Goal: Information Seeking & Learning: Learn about a topic

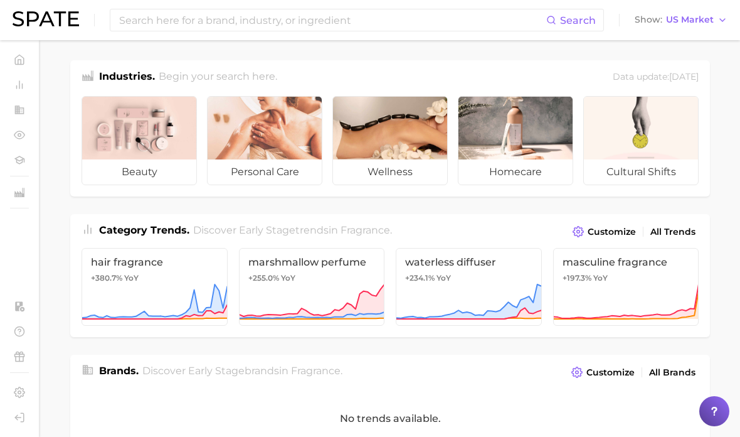
click at [509, 17] on input at bounding box center [332, 19] width 428 height 21
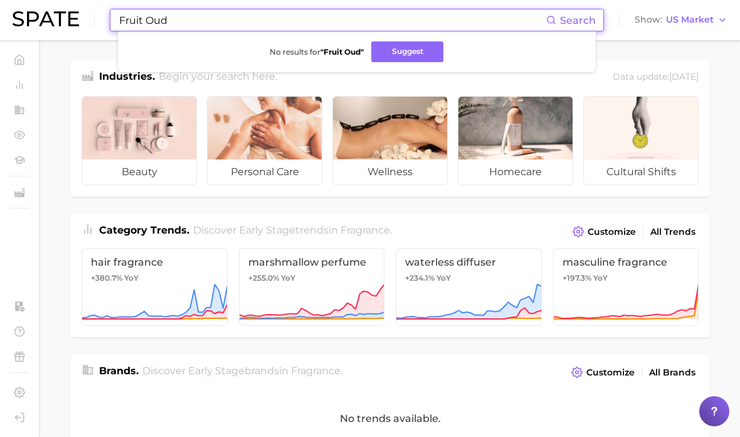
click at [138, 20] on input "Fruit Oud" at bounding box center [332, 19] width 428 height 21
type input "Fruity Oud"
click at [428, 50] on button "Suggest" at bounding box center [410, 51] width 72 height 21
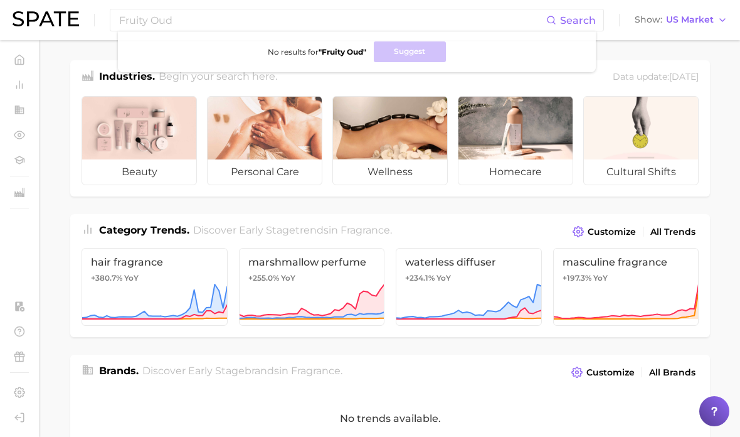
click at [646, 277] on link "masculine fragrance +197.3% YoY" at bounding box center [626, 287] width 146 height 78
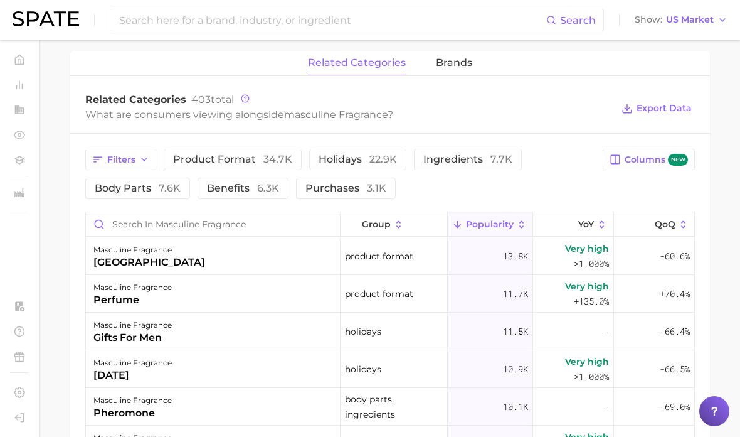
scroll to position [591, 0]
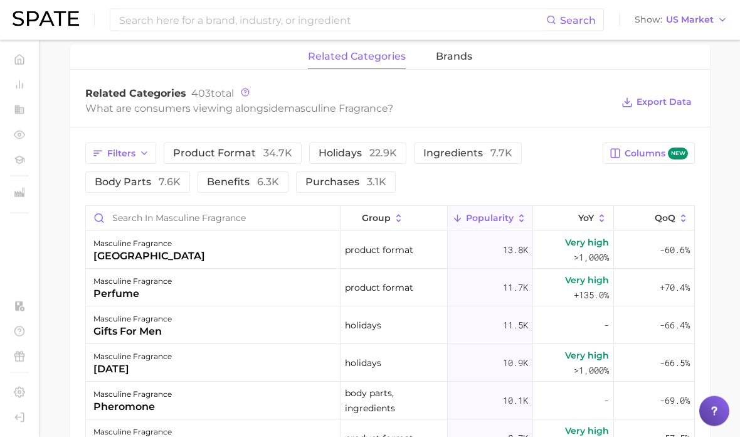
click at [271, 147] on span "34.7k" at bounding box center [277, 153] width 29 height 12
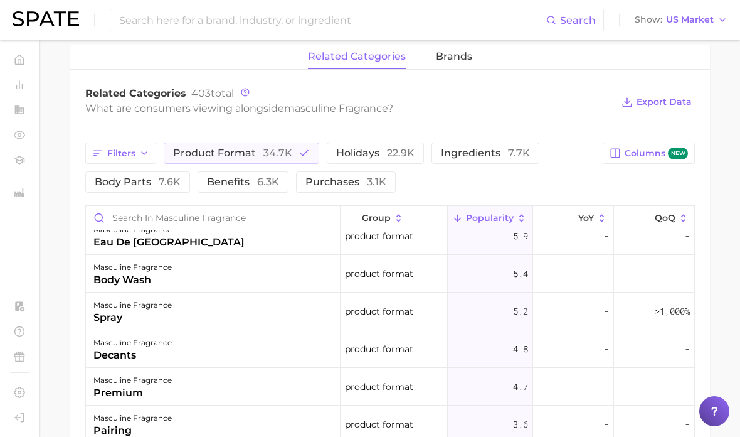
scroll to position [319, 0]
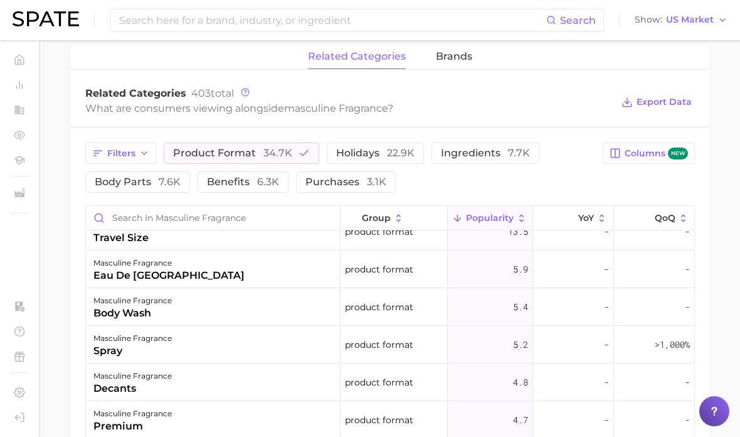
click at [268, 288] on div "masculine fragrance body wash" at bounding box center [213, 307] width 255 height 38
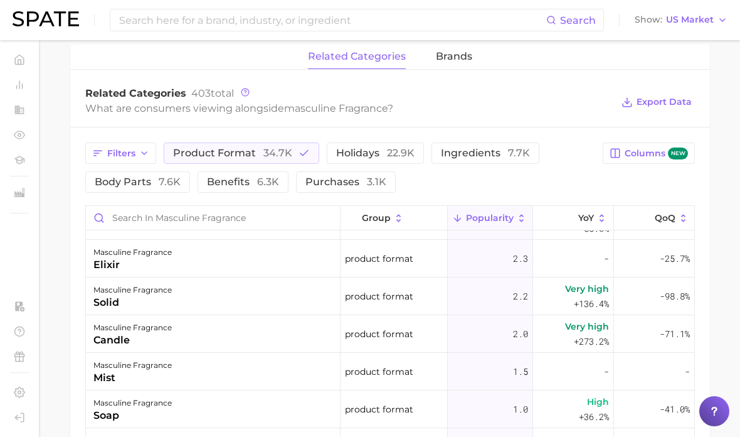
scroll to position [631, 0]
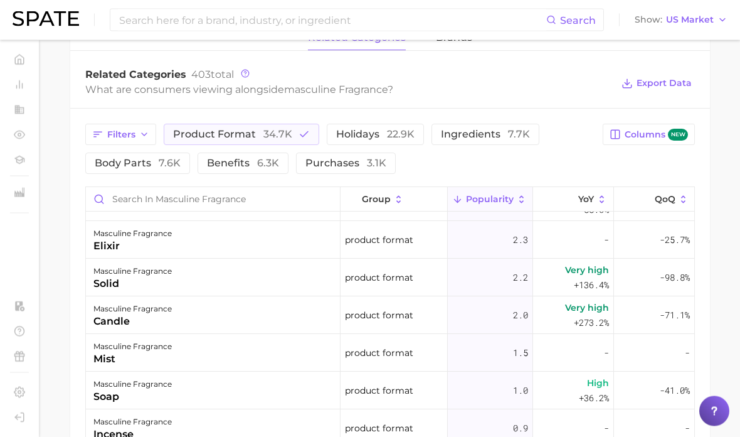
click at [458, 130] on span "ingredients 7.7k" at bounding box center [485, 135] width 89 height 10
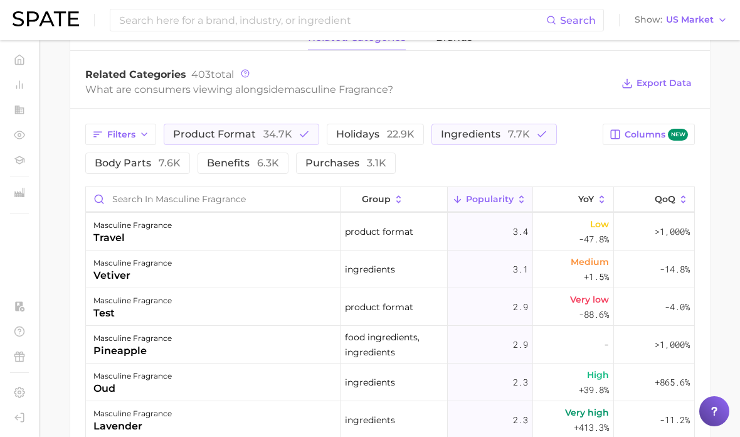
scroll to position [903, 0]
click at [327, 328] on div "masculine fragrance pineapple" at bounding box center [213, 344] width 255 height 38
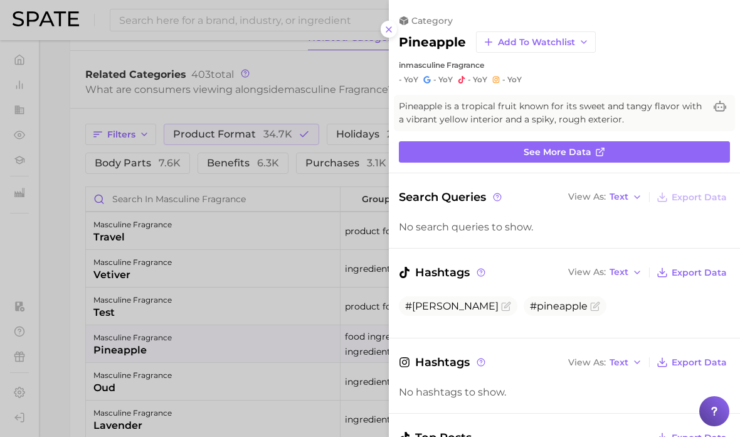
scroll to position [0, 0]
click at [600, 157] on link "See more data" at bounding box center [564, 151] width 331 height 21
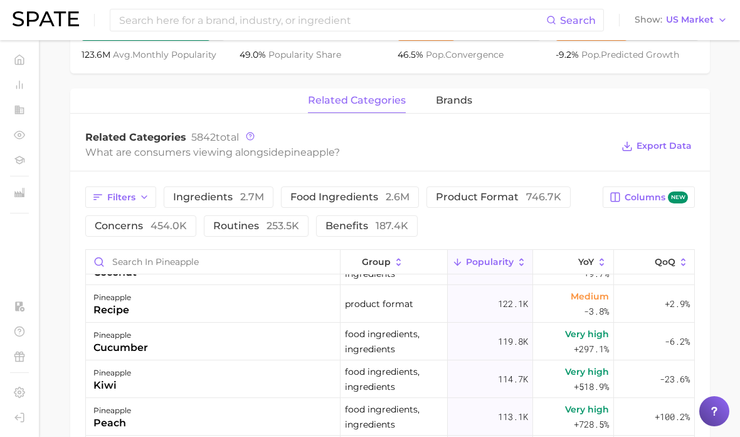
scroll to position [214, 0]
click at [514, 22] on input at bounding box center [332, 19] width 428 height 21
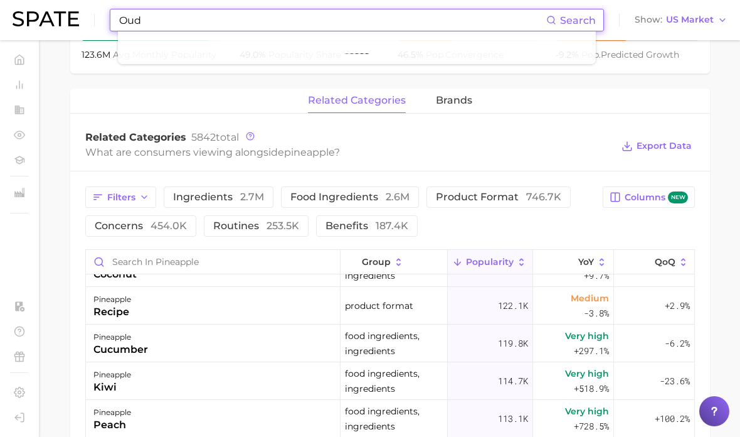
type input "Oud"
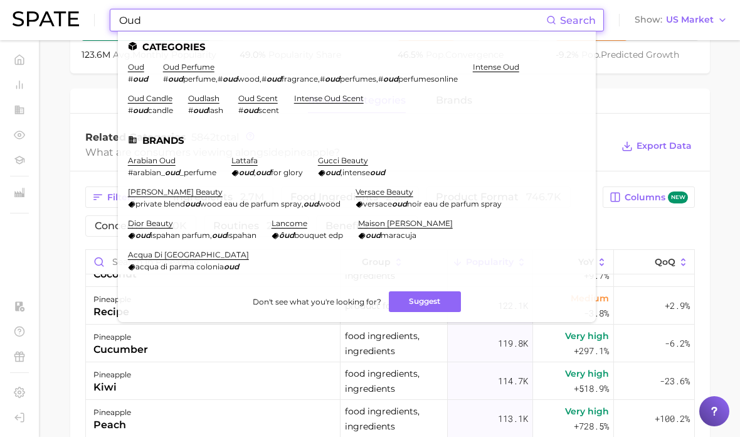
click at [138, 70] on link "oud" at bounding box center [136, 66] width 16 height 9
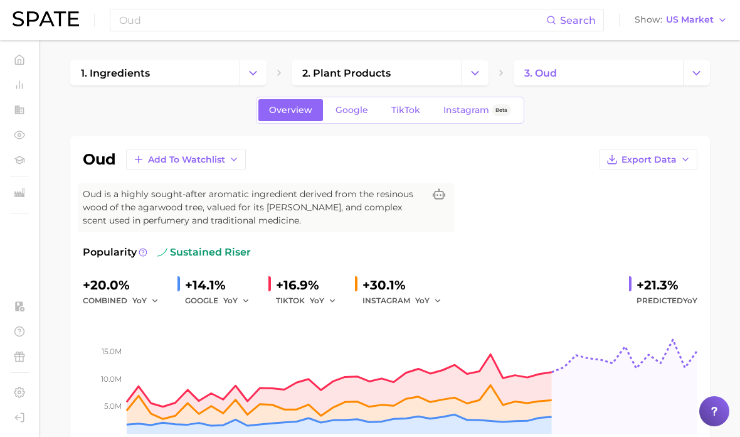
click at [408, 112] on span "TikTok" at bounding box center [405, 110] width 29 height 11
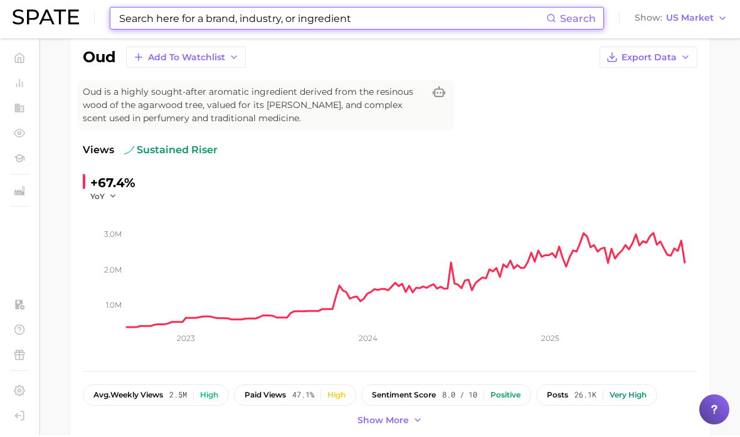
scroll to position [102, 0]
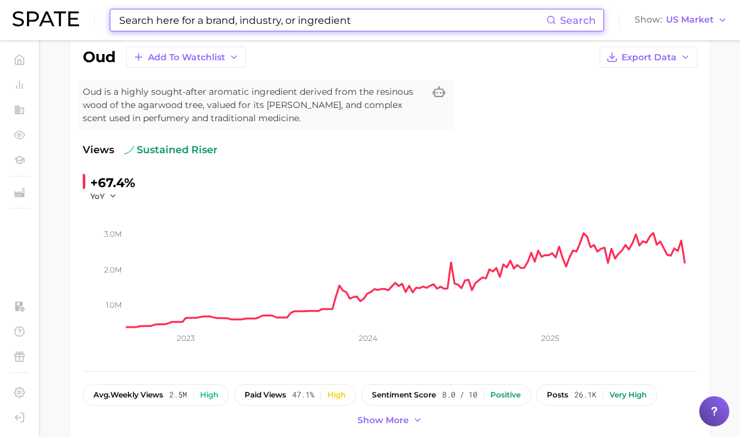
click at [611, 253] on rect at bounding box center [412, 263] width 571 height 125
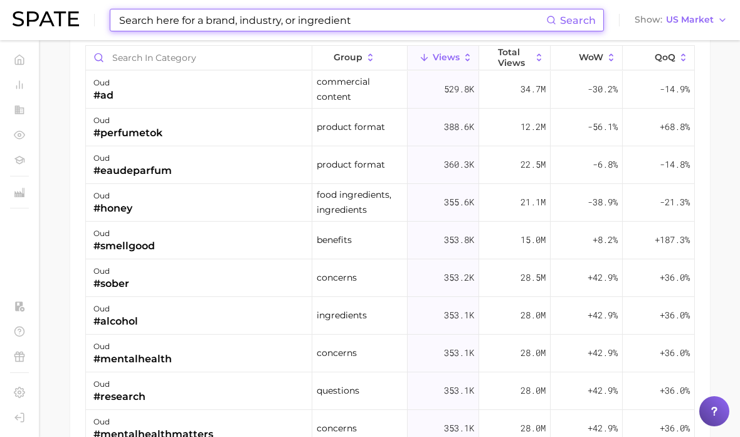
scroll to position [0, 0]
type input "L"
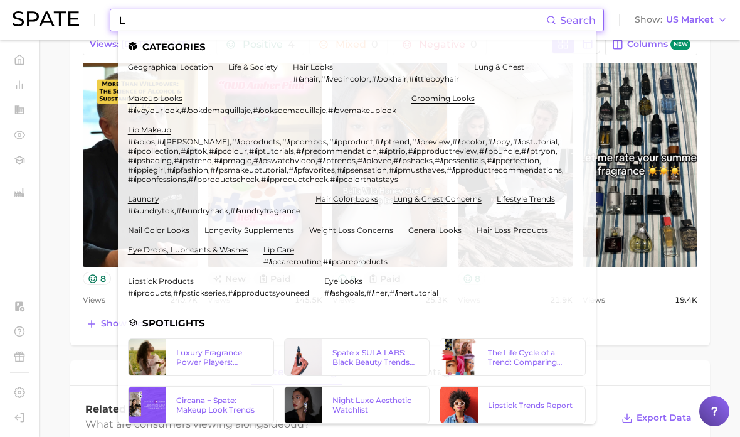
scroll to position [649, 0]
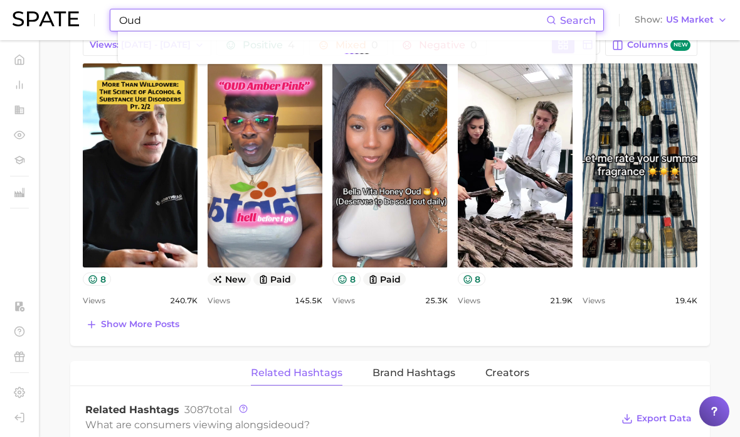
click at [582, 25] on span "Search" at bounding box center [578, 20] width 36 height 12
click at [602, 349] on div "oud Add to Watchlist Export Data Oud is a highly sought-after aromatic ingredie…" at bounding box center [390, 230] width 640 height 1486
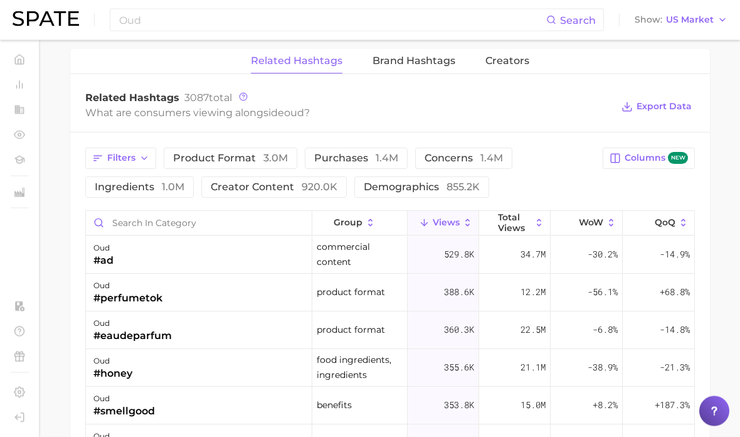
scroll to position [958, 0]
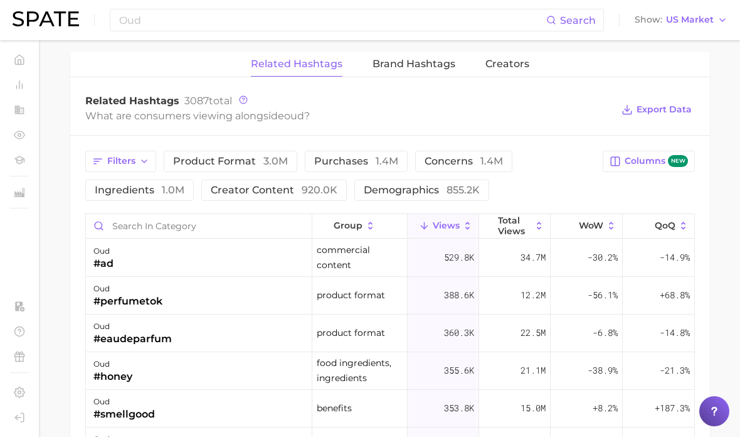
click at [655, 112] on span "Export Data" at bounding box center [664, 109] width 55 height 11
click at [184, 185] on span "ingredients 1.0m" at bounding box center [140, 190] width 90 height 10
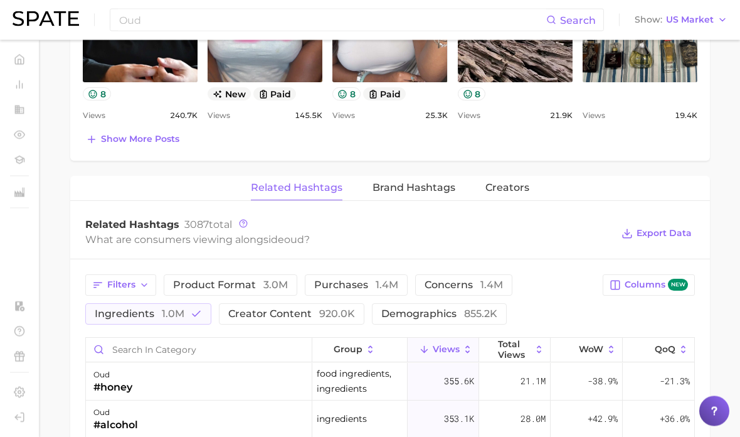
scroll to position [834, 0]
click at [492, 192] on span "Creators" at bounding box center [507, 187] width 44 height 11
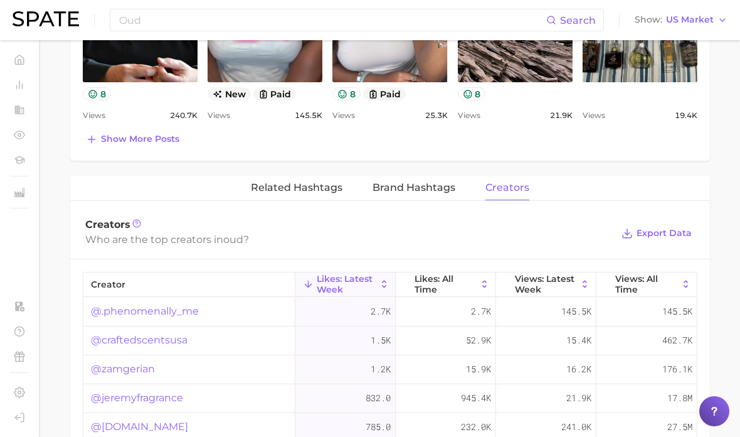
click at [440, 191] on span "Brand Hashtags" at bounding box center [414, 187] width 83 height 11
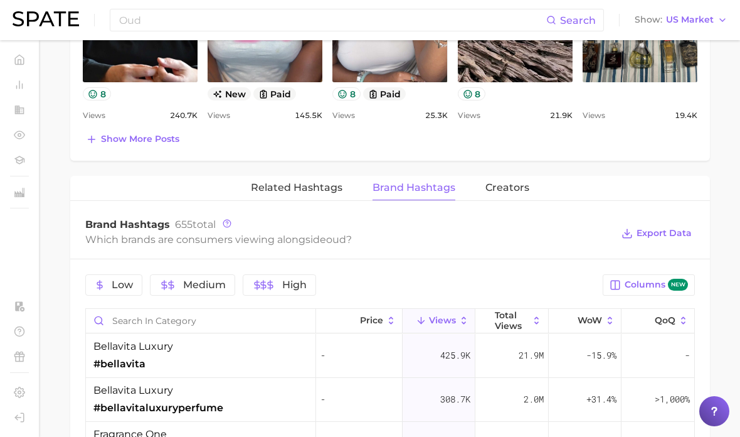
click at [489, 179] on button "Creators" at bounding box center [507, 188] width 44 height 24
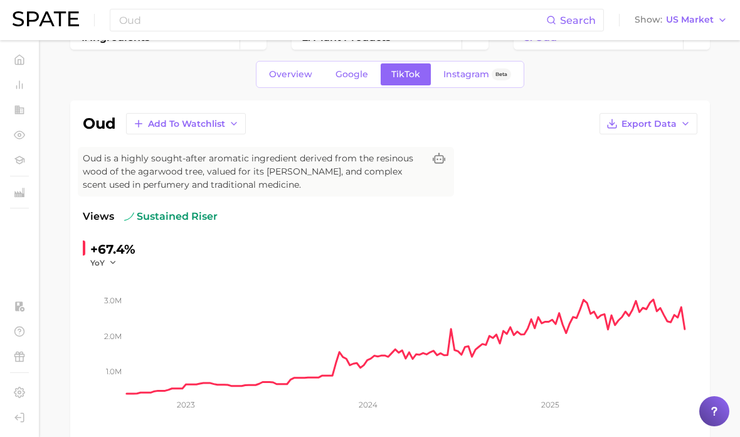
scroll to position [35, 0]
click at [684, 122] on icon "button" at bounding box center [685, 124] width 10 height 10
click at [637, 164] on span "Time Series Image" at bounding box center [623, 169] width 84 height 11
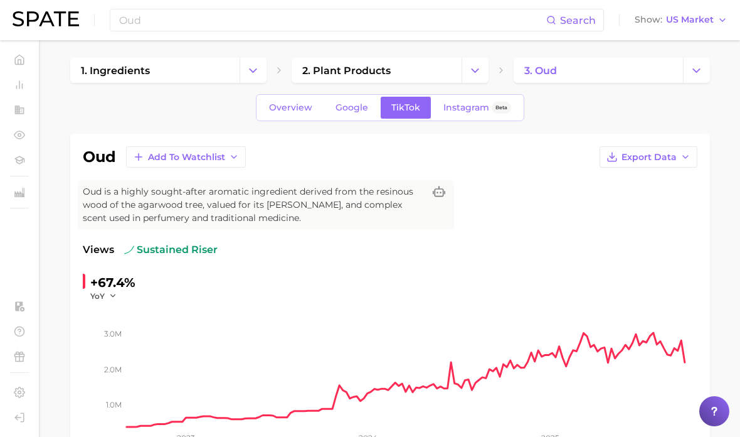
scroll to position [0, 0]
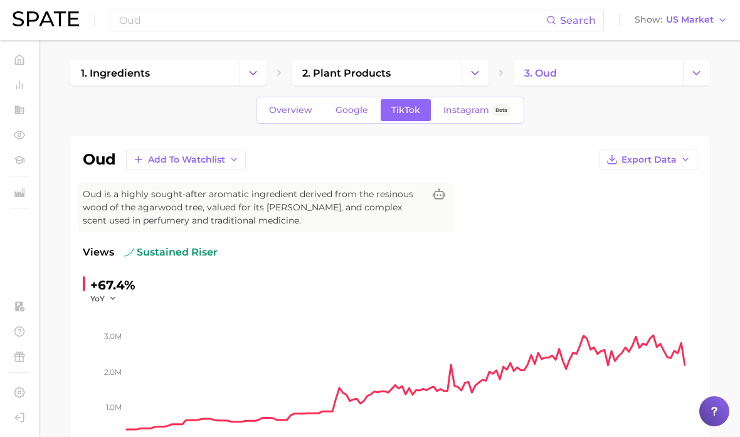
click at [357, 110] on span "Google" at bounding box center [352, 110] width 33 height 11
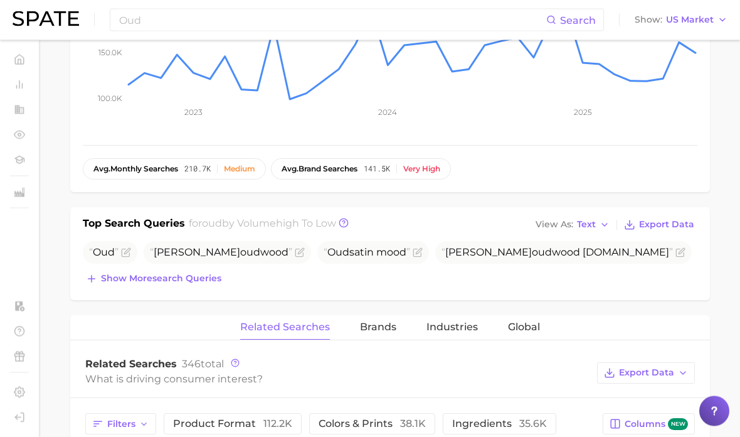
scroll to position [328, 0]
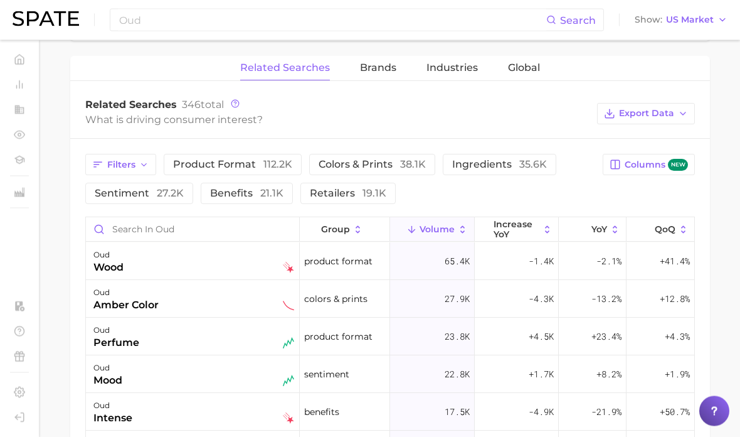
click at [245, 166] on span "product format 112.2k" at bounding box center [232, 165] width 119 height 12
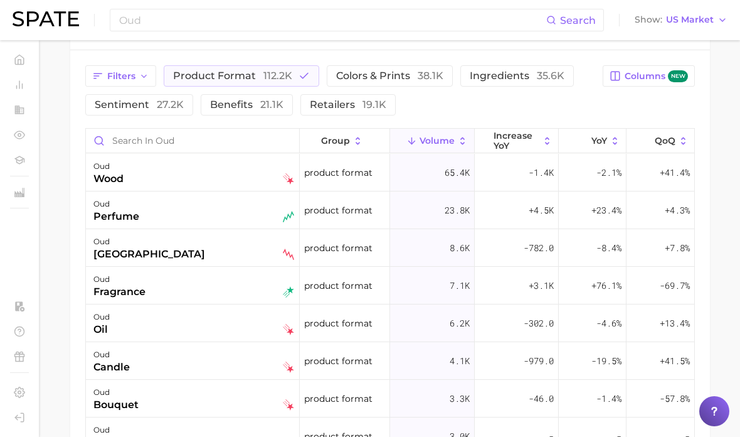
scroll to position [670, 0]
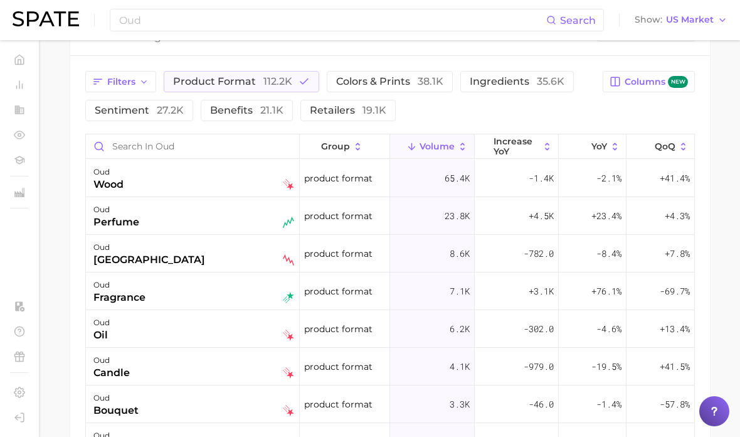
click at [261, 116] on span "21.1k" at bounding box center [271, 110] width 23 height 12
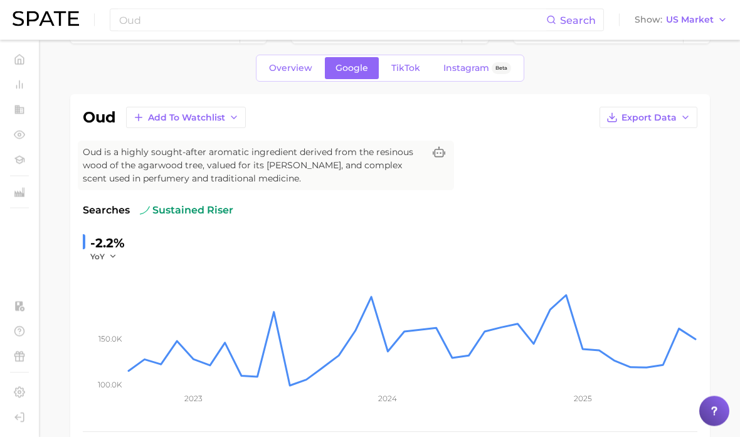
scroll to position [0, 0]
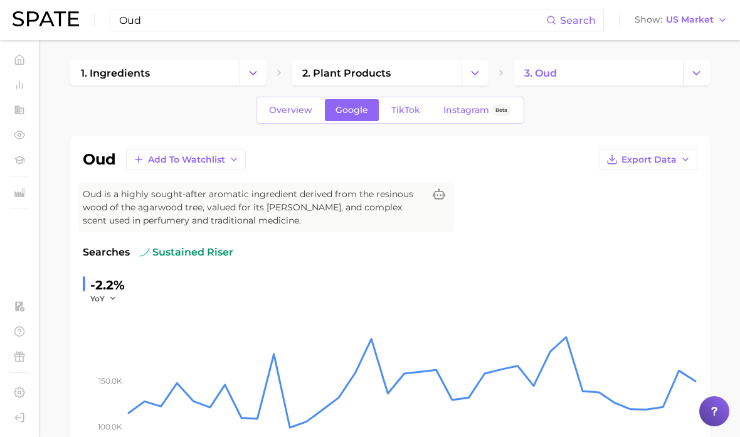
click at [316, 24] on input "Oud" at bounding box center [332, 19] width 428 height 21
type input "O"
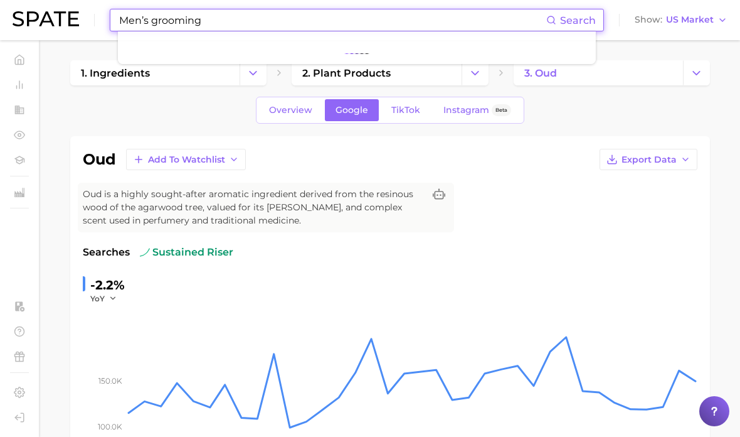
type input "Men’s grooming"
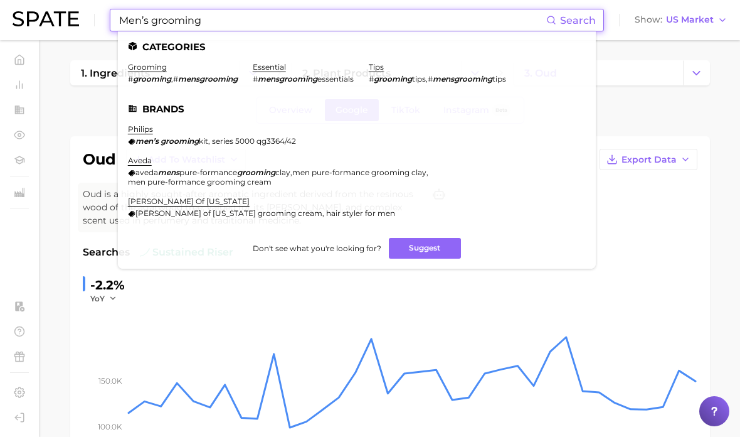
click at [596, 18] on span "Search" at bounding box center [578, 20] width 36 height 12
click at [590, 19] on span "Search" at bounding box center [578, 20] width 36 height 12
click at [587, 24] on span "Search" at bounding box center [578, 20] width 36 height 12
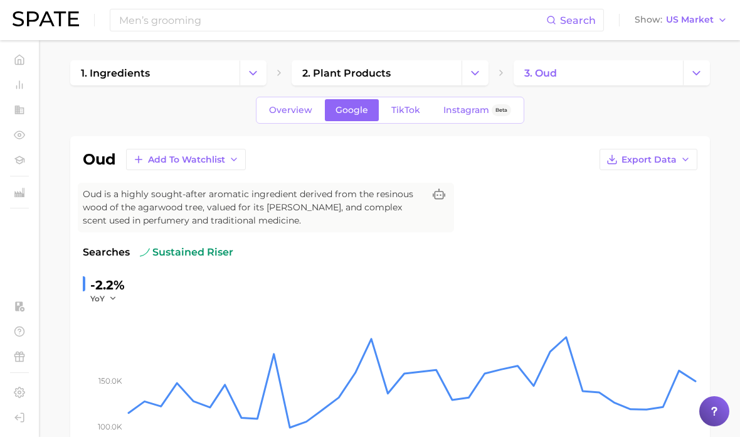
click at [522, 19] on input "Men’s grooming" at bounding box center [332, 19] width 428 height 21
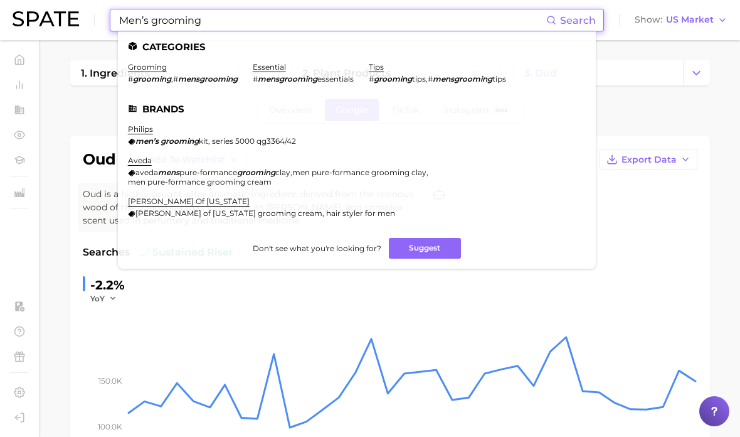
click at [173, 75] on span "#" at bounding box center [175, 78] width 5 height 9
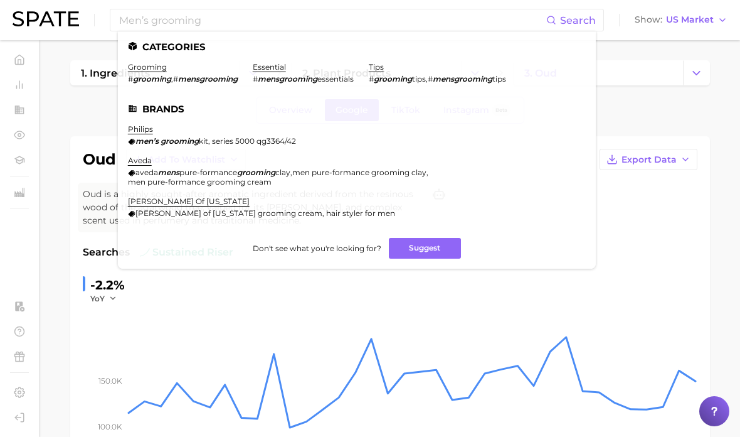
click at [157, 68] on link "grooming" at bounding box center [147, 66] width 39 height 9
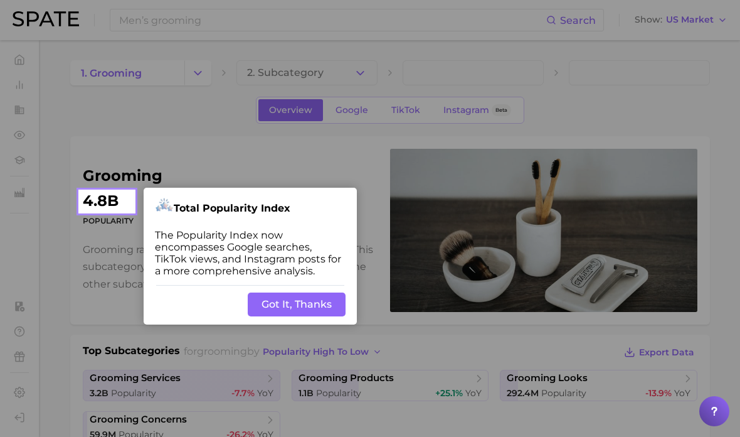
click at [321, 292] on button "Got It, Thanks" at bounding box center [297, 304] width 98 height 24
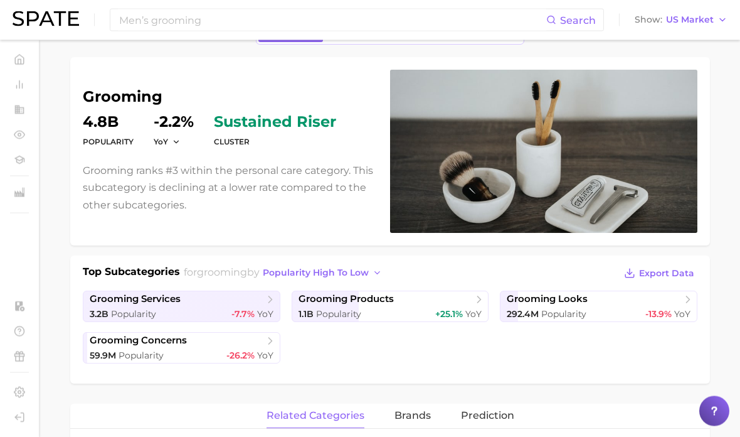
scroll to position [79, 0]
click at [479, 302] on icon at bounding box center [479, 299] width 13 height 13
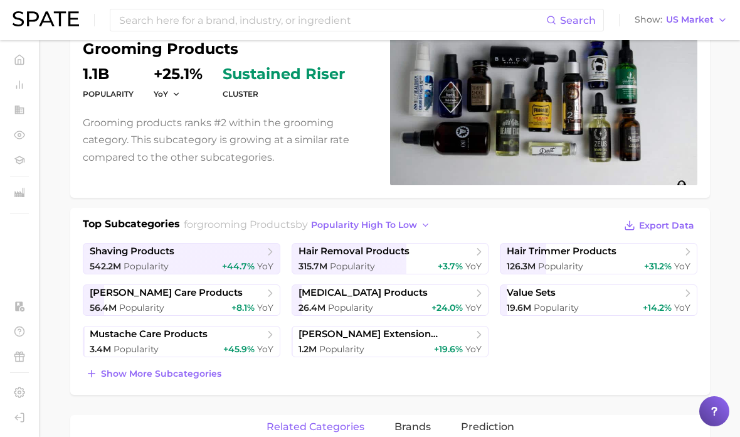
scroll to position [144, 0]
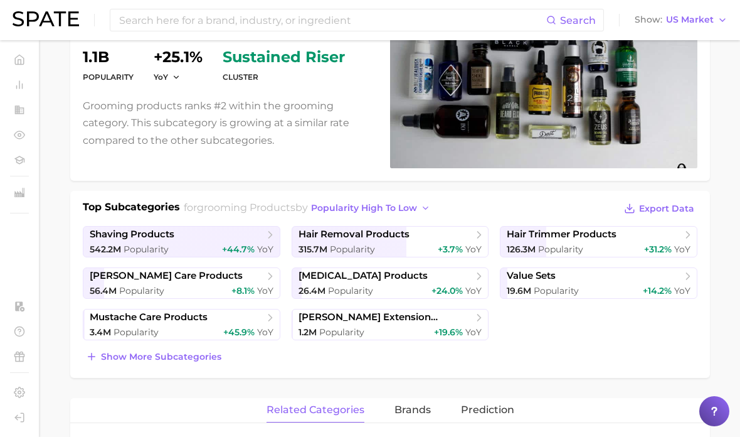
click at [665, 209] on span "Export Data" at bounding box center [666, 208] width 55 height 11
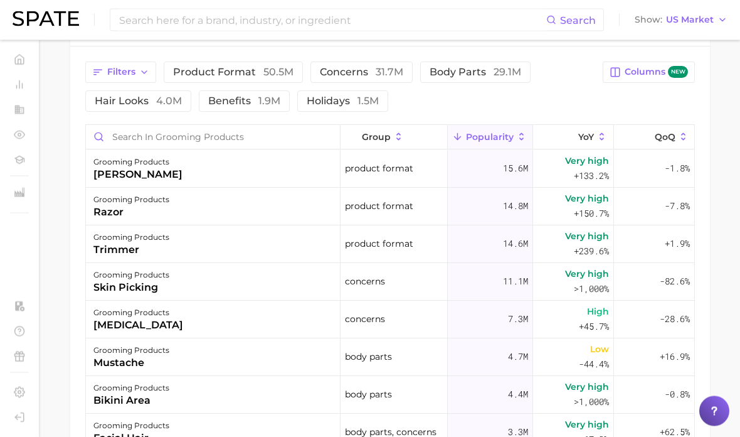
scroll to position [579, 0]
click at [263, 78] on button "product format 50.5m" at bounding box center [233, 71] width 139 height 21
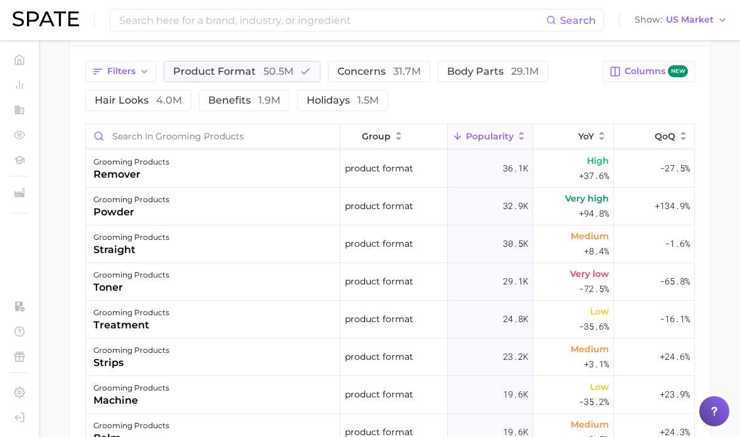
scroll to position [977, 0]
click at [470, 66] on span "body parts 29.1m" at bounding box center [493, 71] width 92 height 10
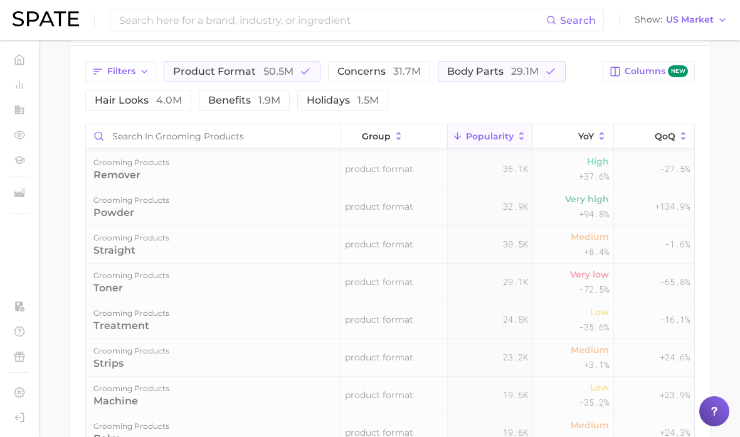
scroll to position [0, 0]
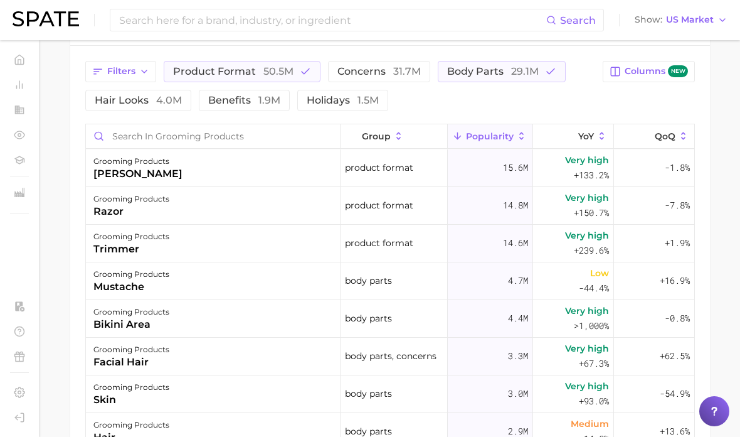
click at [347, 107] on button "holidays 1.5m" at bounding box center [342, 100] width 91 height 21
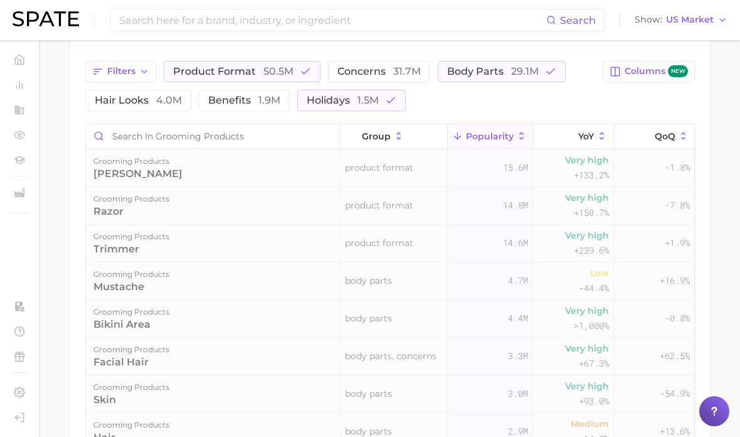
click at [258, 101] on span "1.9m" at bounding box center [269, 100] width 22 height 12
click at [258, 100] on span "1.9m" at bounding box center [269, 100] width 22 height 12
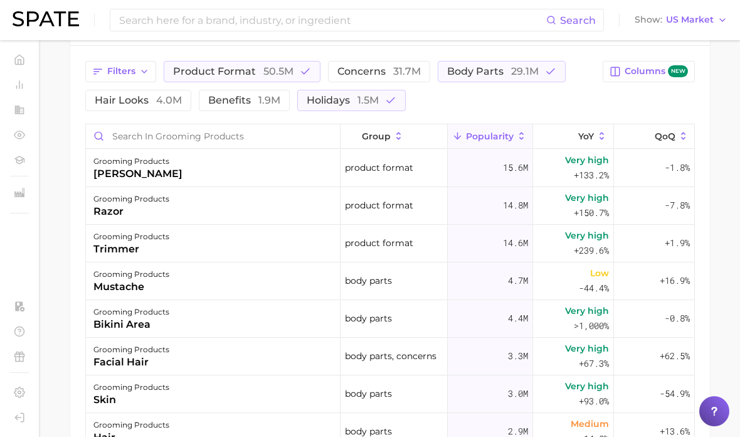
click at [262, 99] on span "1.9m" at bounding box center [269, 100] width 22 height 12
click at [331, 95] on span "holidays 1.5m" at bounding box center [360, 100] width 72 height 10
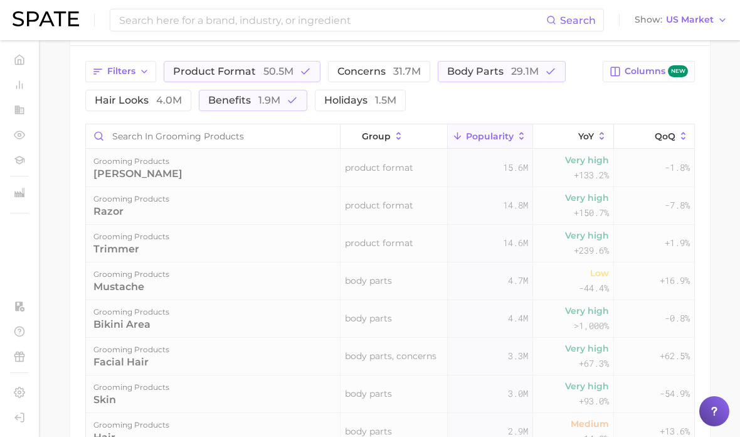
click at [475, 70] on span "body parts 29.1m" at bounding box center [493, 71] width 92 height 10
click at [282, 61] on button "product format 50.5m" at bounding box center [242, 71] width 157 height 21
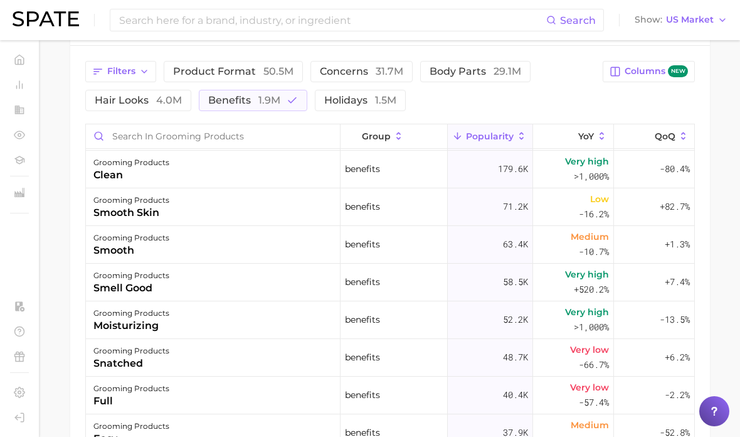
scroll to position [75, 0]
click at [329, 275] on div "grooming products smell good" at bounding box center [213, 282] width 255 height 38
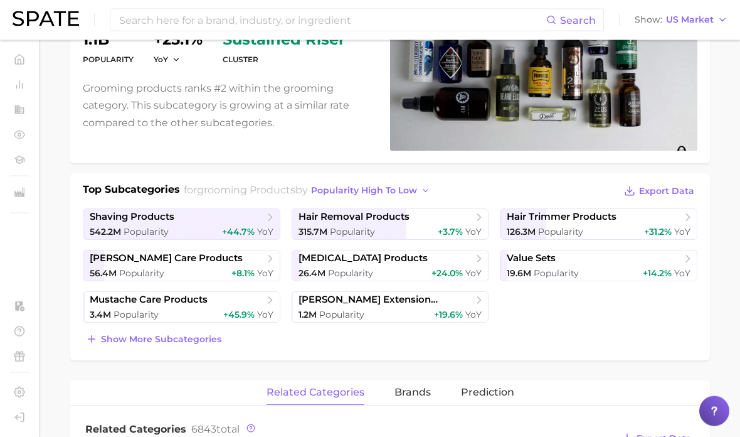
scroll to position [0, 0]
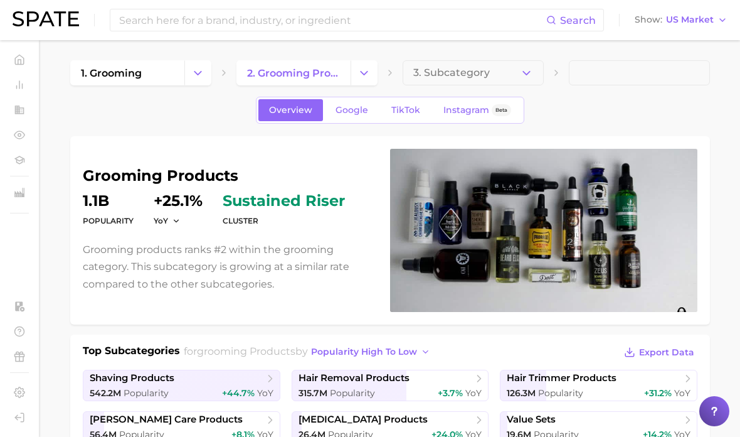
click at [404, 109] on span "TikTok" at bounding box center [405, 110] width 29 height 11
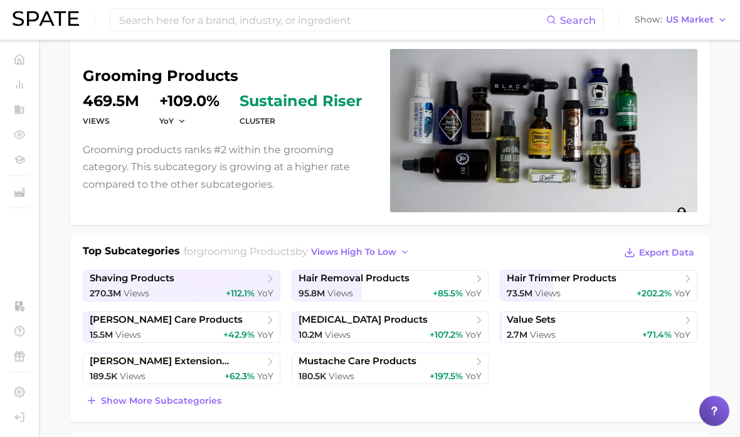
scroll to position [103, 0]
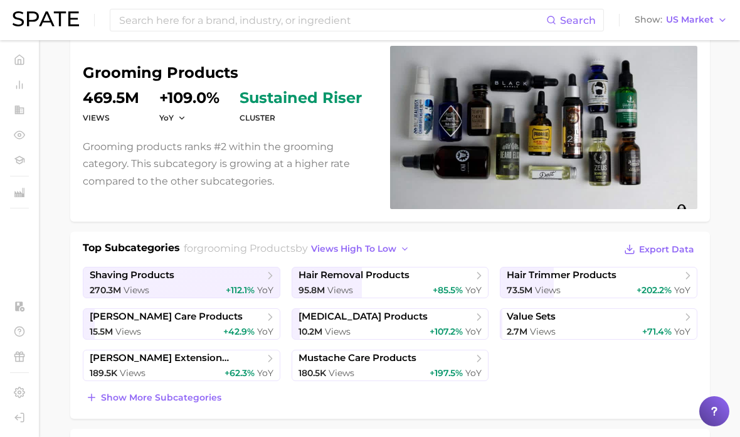
click at [669, 246] on span "Export Data" at bounding box center [666, 249] width 55 height 11
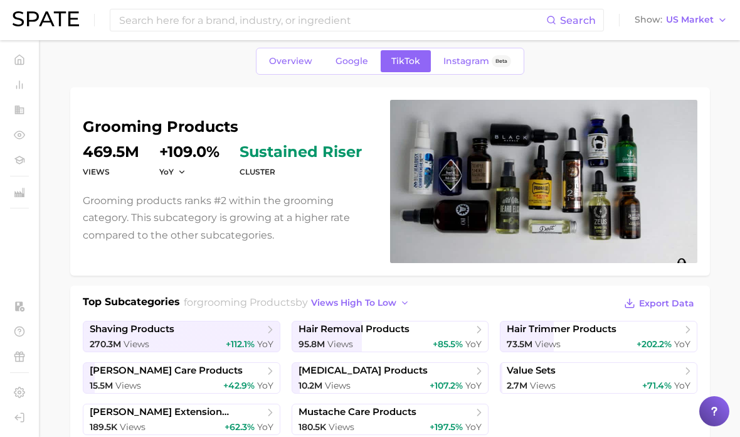
scroll to position [0, 0]
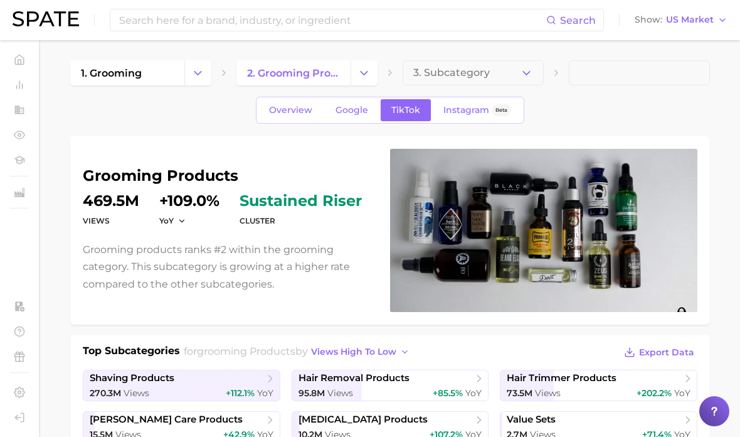
click at [352, 248] on p "Grooming products ranks #2 within the grooming category. This subcategory is gr…" at bounding box center [229, 266] width 292 height 51
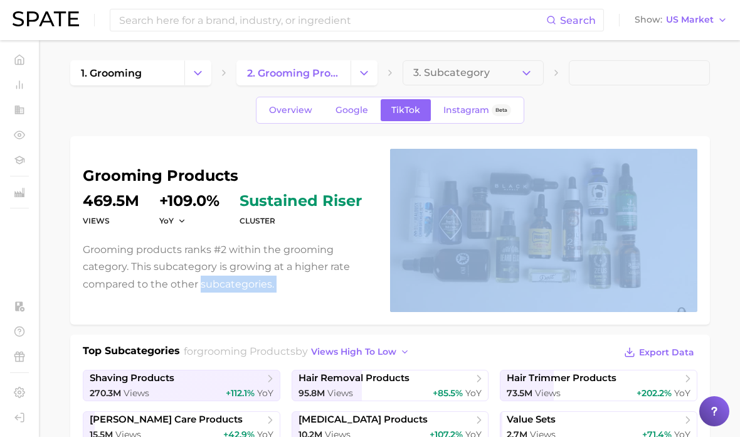
click at [633, 102] on div "Overview Google TikTok Instagram Beta" at bounding box center [390, 110] width 640 height 27
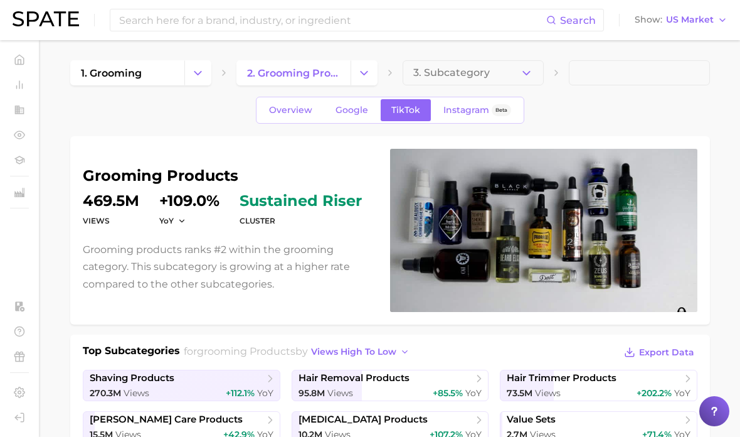
click at [521, 77] on icon "button" at bounding box center [526, 72] width 13 height 13
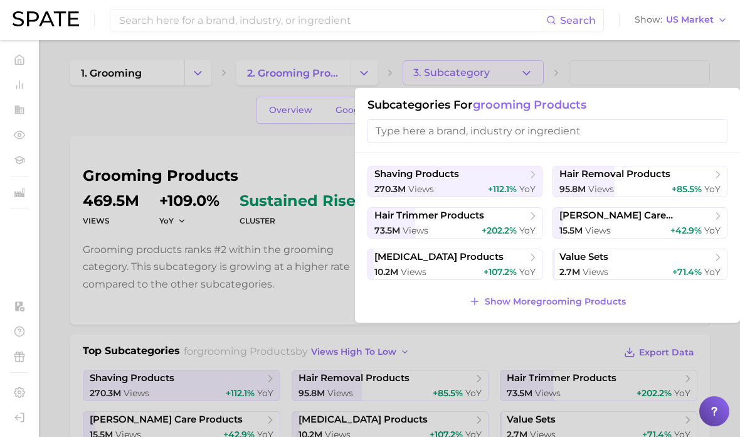
click at [603, 301] on span "Show More grooming products" at bounding box center [555, 301] width 141 height 11
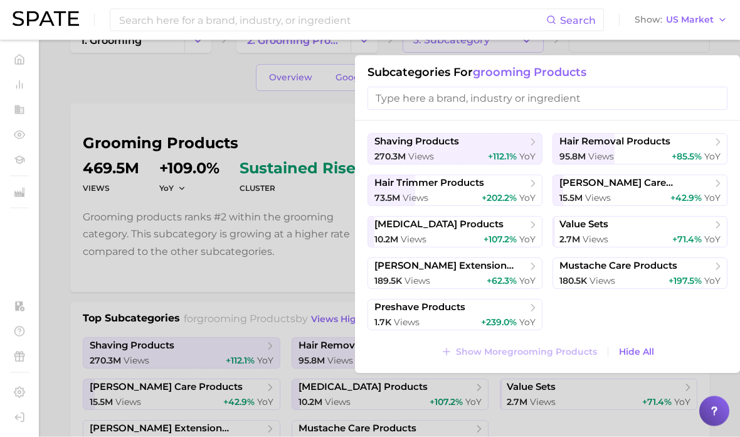
scroll to position [33, 0]
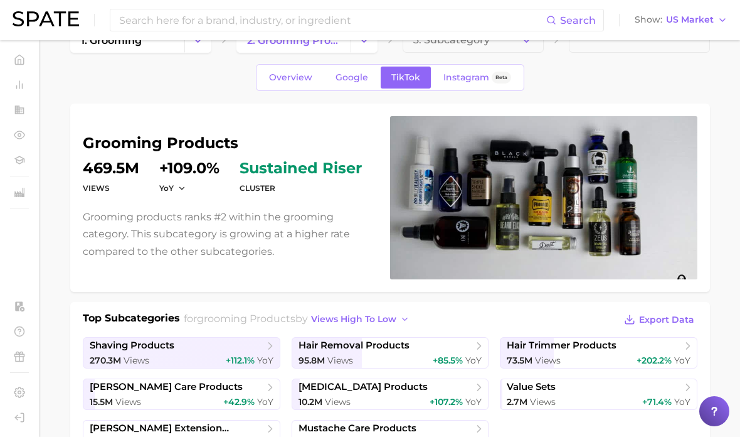
click at [406, 82] on span "TikTok" at bounding box center [405, 77] width 29 height 11
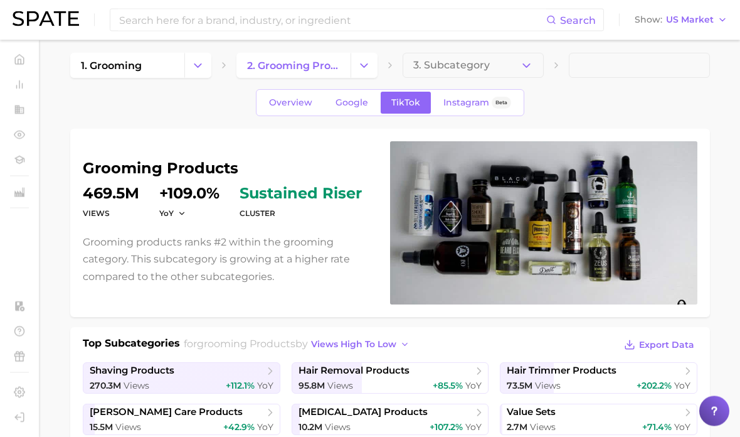
scroll to position [0, 0]
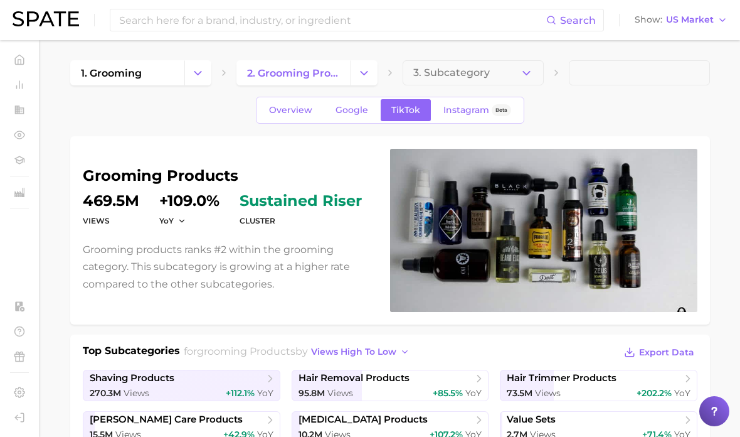
click at [524, 72] on polyline "button" at bounding box center [526, 72] width 7 height 3
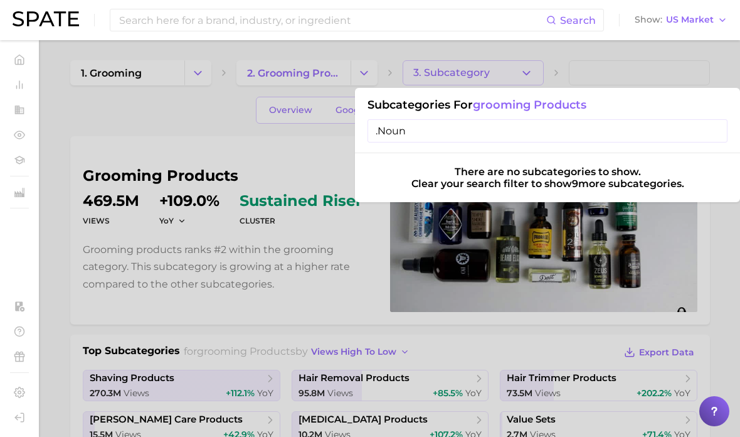
click at [381, 133] on input ".Noun" at bounding box center [548, 130] width 360 height 23
click at [443, 127] on input "Noun" at bounding box center [548, 130] width 360 height 23
click at [396, 134] on input "Noun naturals" at bounding box center [548, 130] width 360 height 23
click at [431, 129] on input "naturals" at bounding box center [548, 130] width 360 height 23
type input "natural"
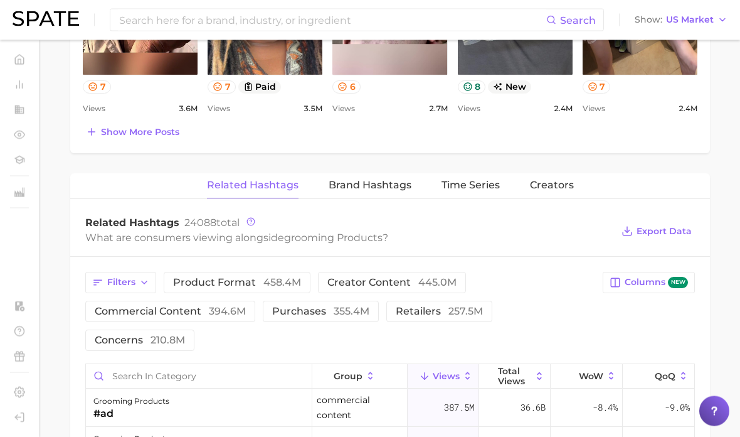
scroll to position [828, 0]
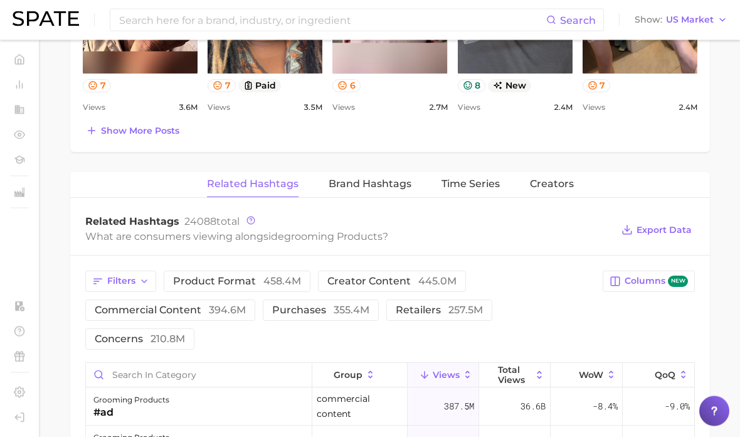
click at [373, 184] on span "Brand Hashtags" at bounding box center [370, 184] width 83 height 11
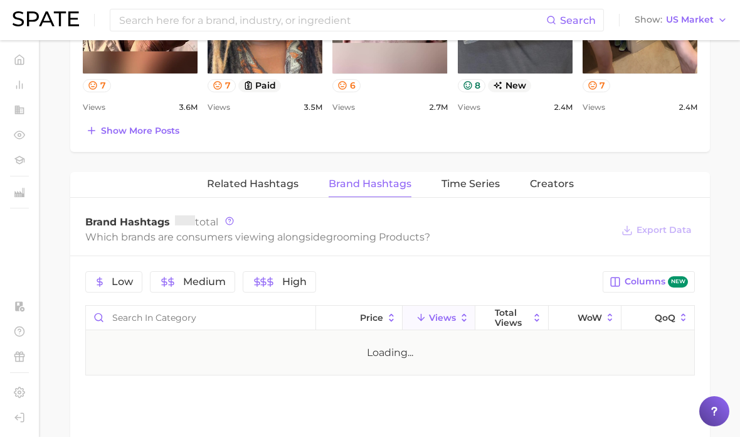
click at [460, 179] on span "Time Series" at bounding box center [471, 183] width 58 height 11
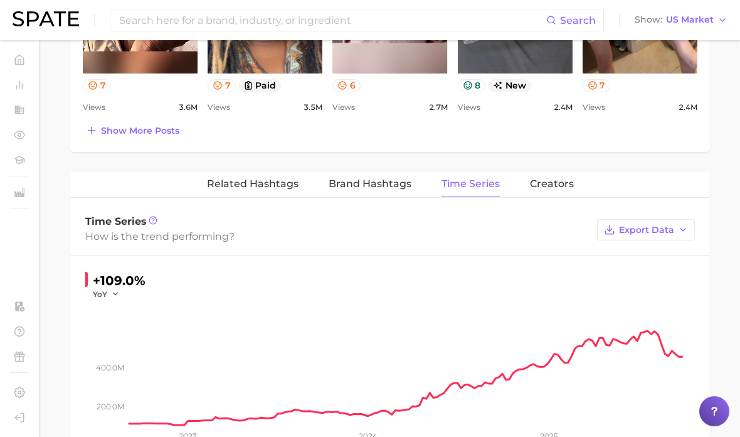
click at [544, 193] on button "Creators" at bounding box center [552, 184] width 44 height 24
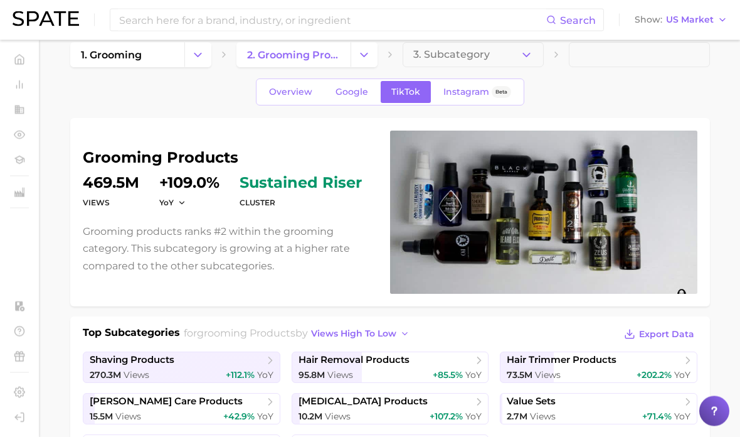
scroll to position [0, 0]
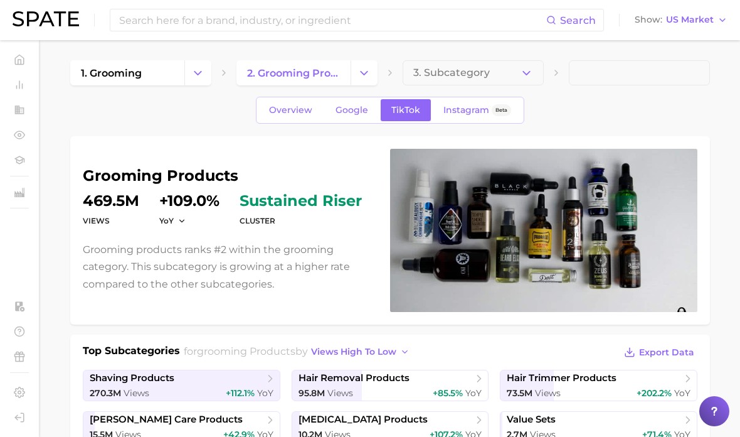
click at [35, 103] on link "by Category" at bounding box center [22, 103] width 25 height 8
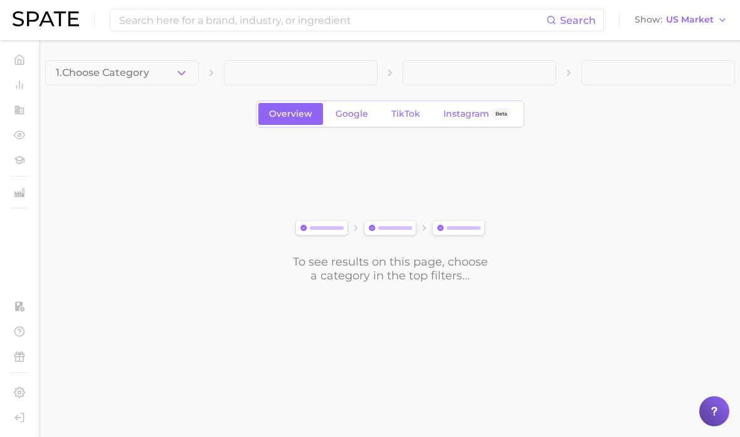
click at [38, 115] on span "Ingredients" at bounding box center [60, 109] width 59 height 12
click at [50, 140] on span "by Category" at bounding box center [61, 134] width 61 height 12
click at [40, 29] on div "Search Show US Market" at bounding box center [370, 20] width 715 height 40
click at [56, 22] on img at bounding box center [46, 18] width 66 height 15
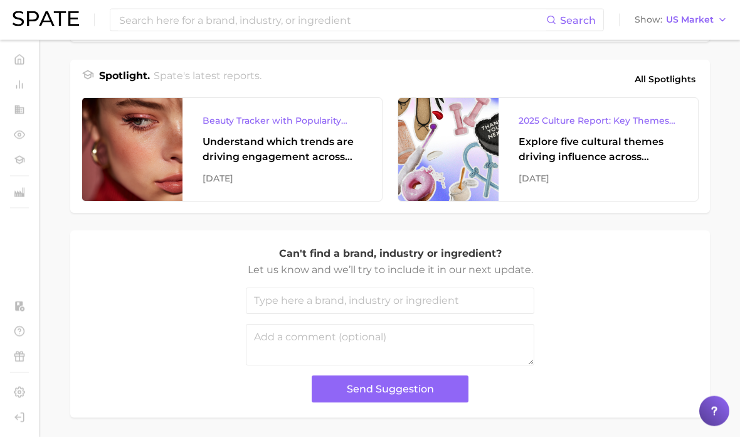
scroll to position [509, 0]
click at [674, 79] on span "All Spotlights" at bounding box center [665, 79] width 61 height 15
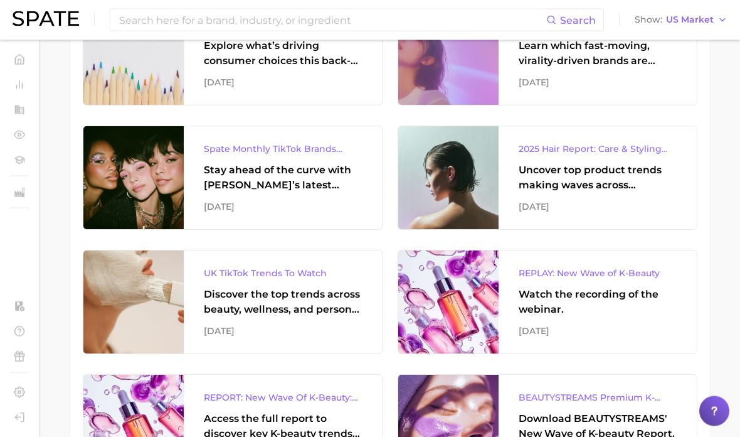
scroll to position [413, 0]
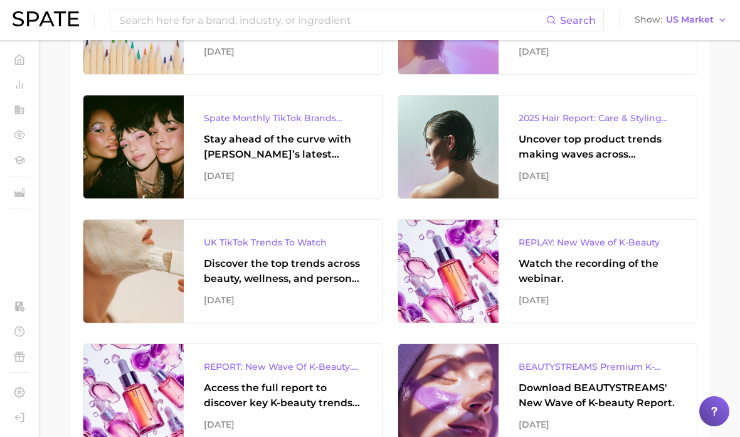
click at [295, 245] on div "UK TikTok Trends To Watch" at bounding box center [283, 242] width 158 height 15
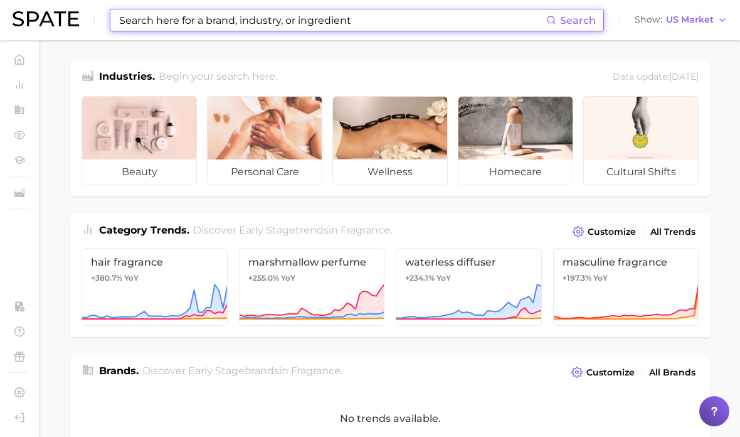
type input "."
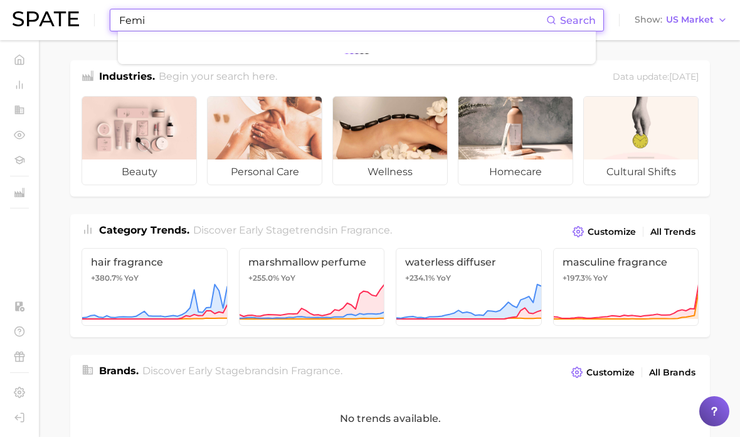
type input "Femin"
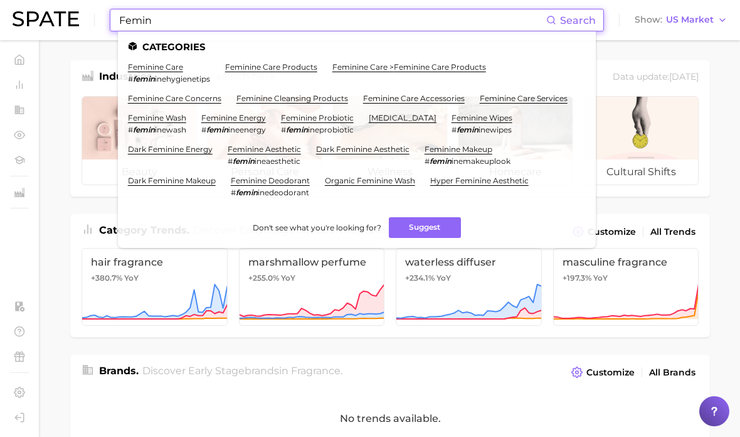
click at [165, 68] on link "feminine care" at bounding box center [155, 66] width 55 height 9
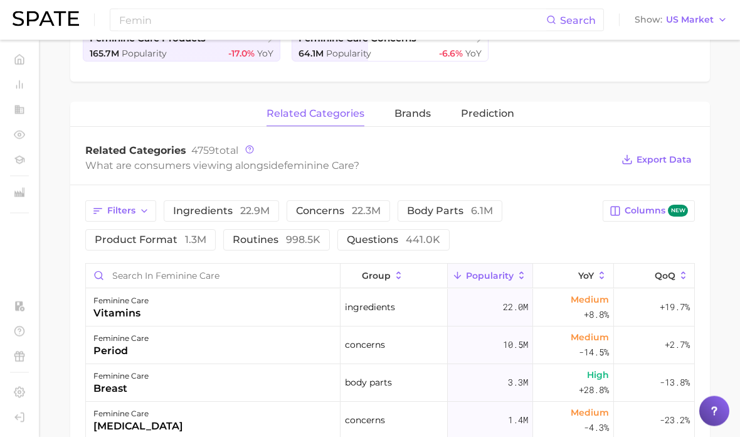
scroll to position [348, 0]
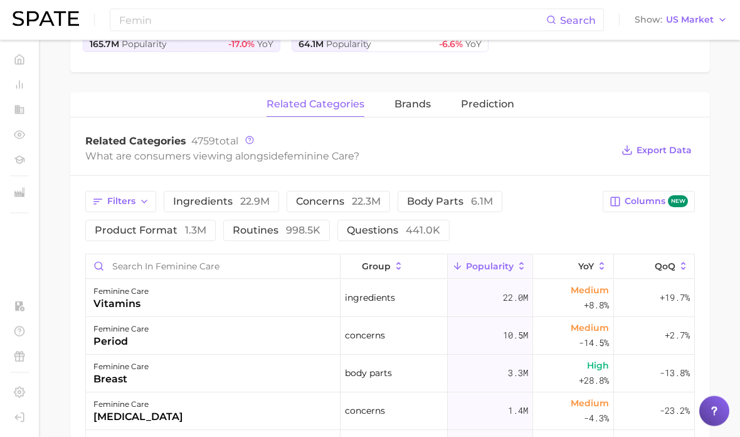
click at [249, 204] on span "22.9m" at bounding box center [254, 202] width 29 height 12
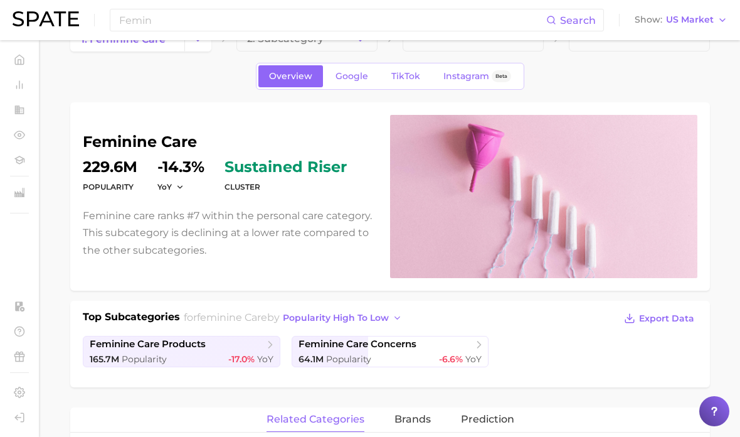
scroll to position [0, 0]
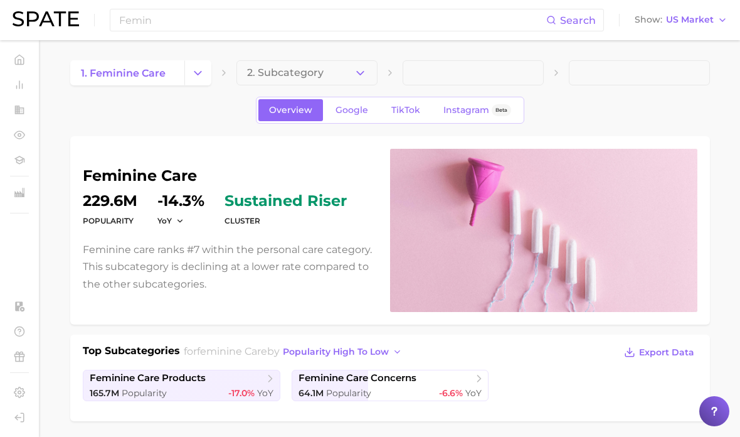
click at [357, 71] on icon "button" at bounding box center [360, 72] width 13 height 13
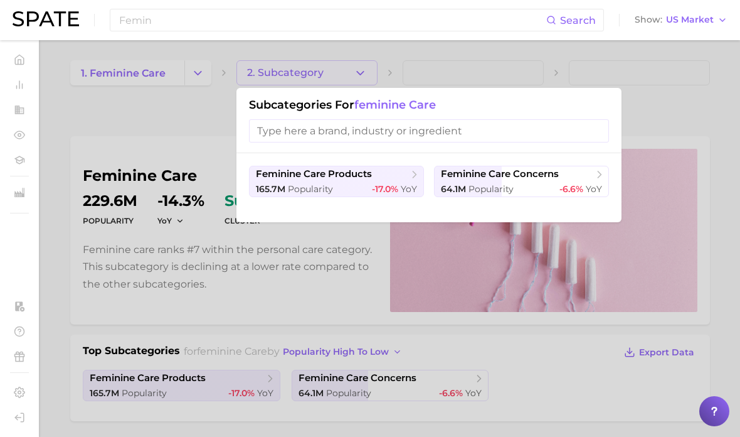
click at [408, 179] on icon at bounding box center [414, 174] width 13 height 13
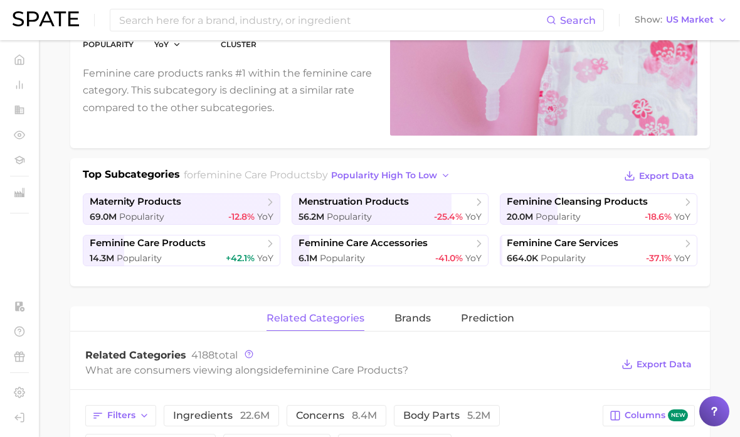
scroll to position [196, 0]
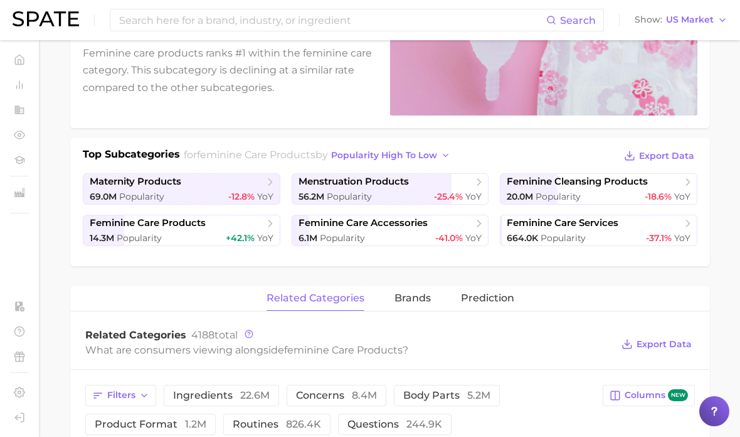
click at [263, 224] on span "feminine care products" at bounding box center [177, 223] width 174 height 13
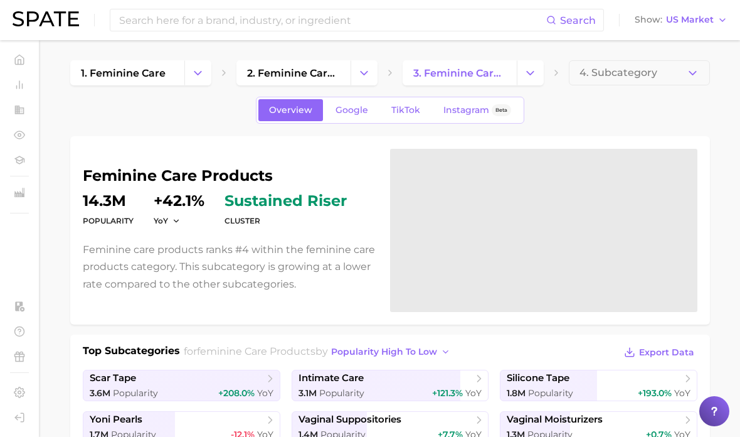
click at [395, 16] on input at bounding box center [332, 19] width 428 height 21
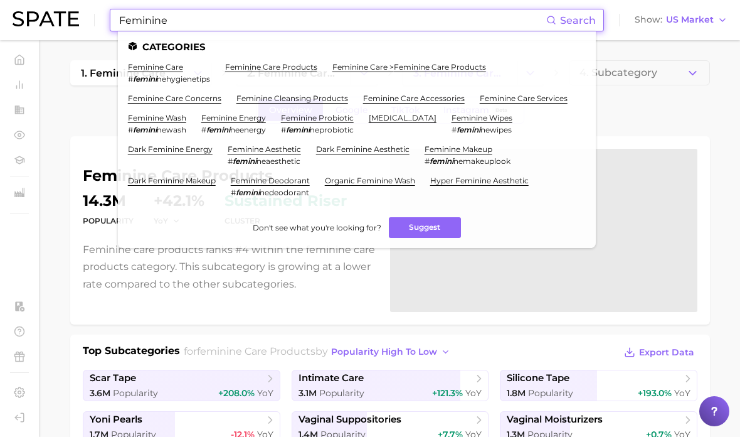
type input "Feminine"
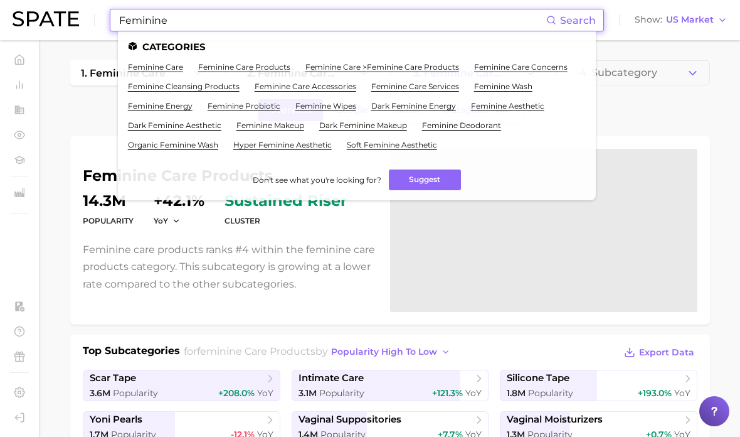
click at [475, 88] on link "feminine wash" at bounding box center [503, 86] width 58 height 9
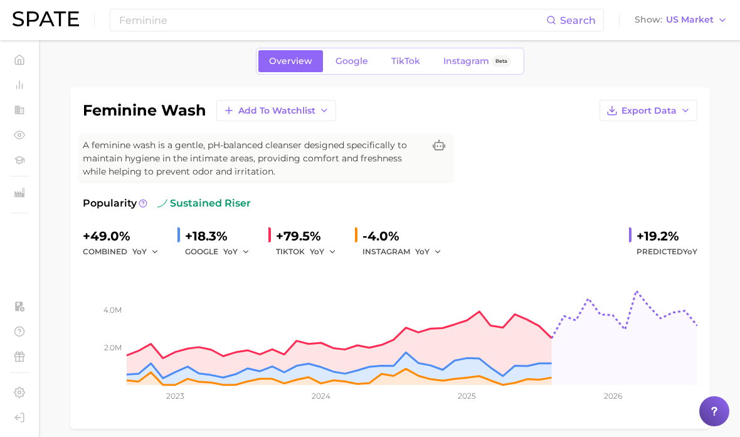
scroll to position [48, 0]
click at [687, 112] on icon "button" at bounding box center [685, 111] width 10 height 10
click at [625, 157] on span "Time Series Image" at bounding box center [623, 156] width 84 height 11
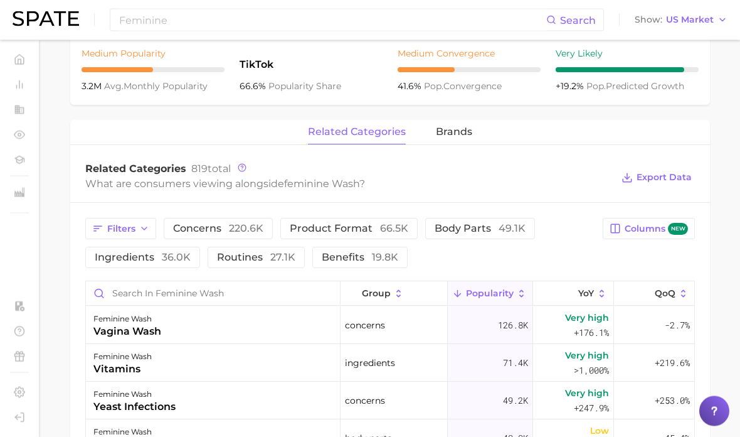
scroll to position [516, 0]
click at [381, 235] on span "66.5k" at bounding box center [394, 229] width 28 height 12
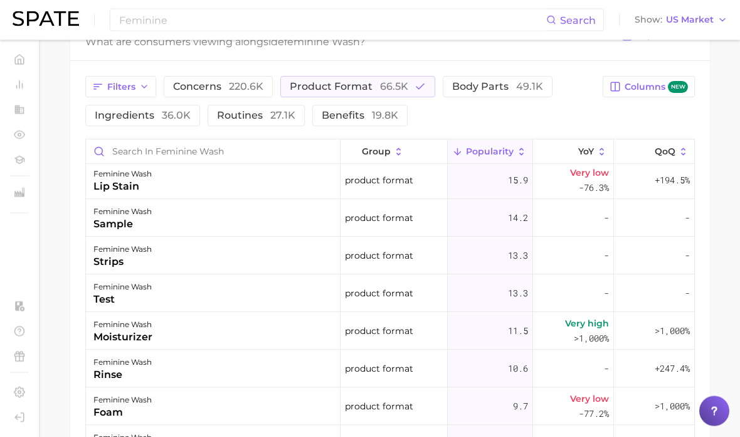
scroll to position [657, 0]
click at [177, 127] on button "ingredients 36.0k" at bounding box center [142, 115] width 115 height 21
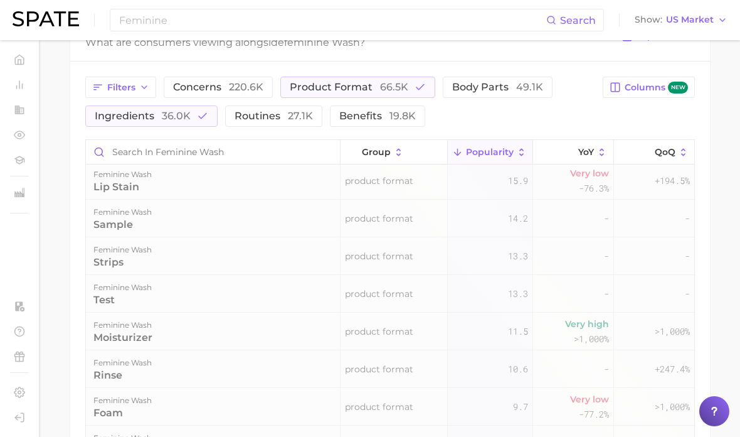
scroll to position [0, 0]
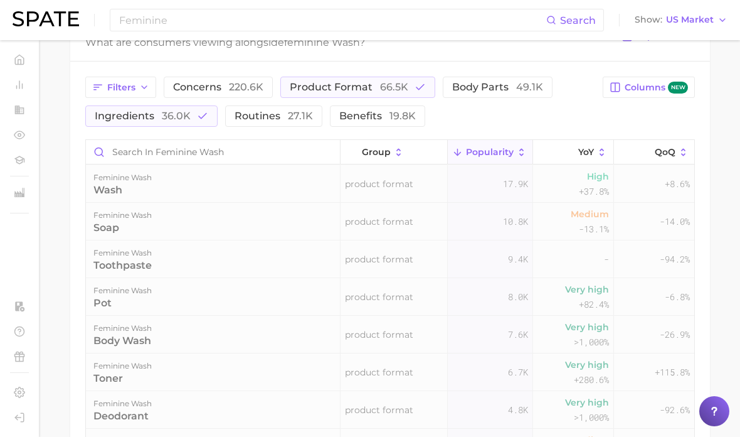
click at [315, 92] on span "product format 66.5k" at bounding box center [349, 87] width 119 height 10
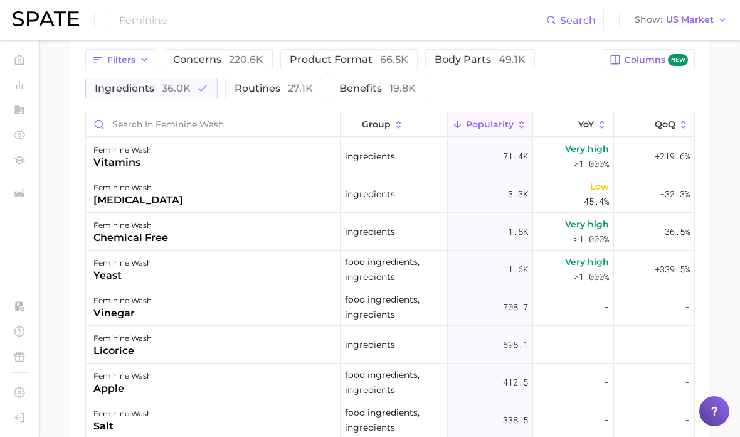
scroll to position [684, 0]
click at [521, 129] on icon at bounding box center [521, 125] width 4 height 8
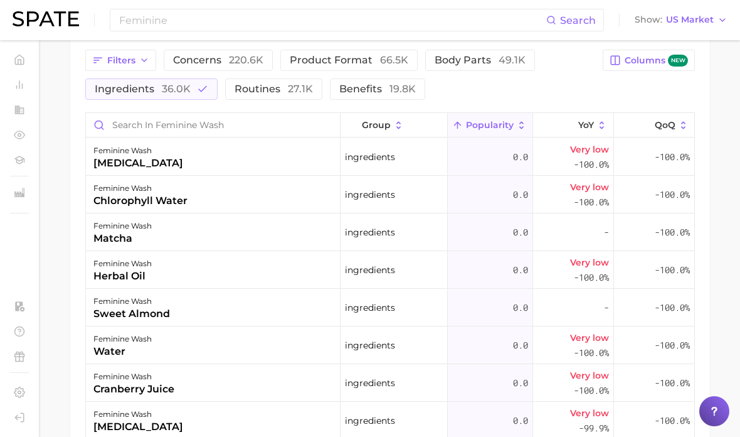
click at [522, 123] on icon at bounding box center [521, 125] width 11 height 11
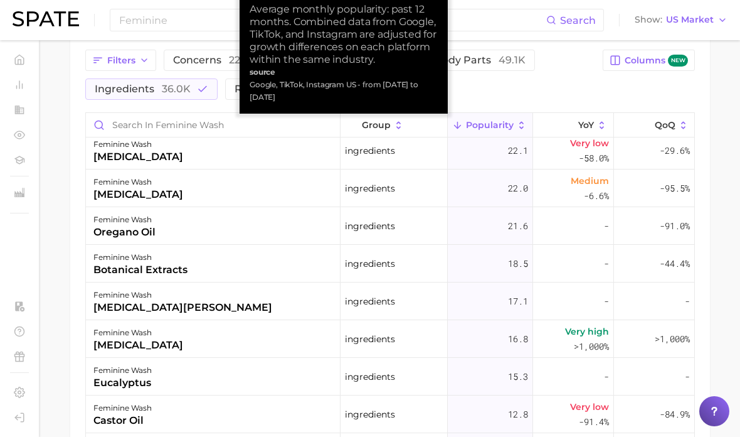
scroll to position [1022, 0]
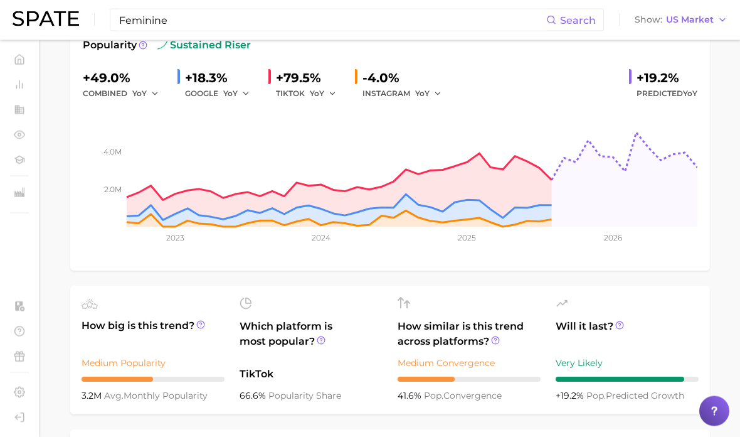
click at [416, 17] on input "Feminine" at bounding box center [332, 19] width 428 height 21
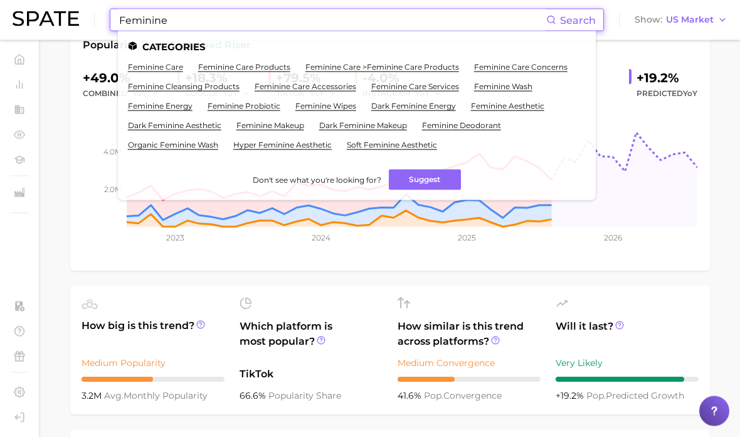
scroll to position [207, 0]
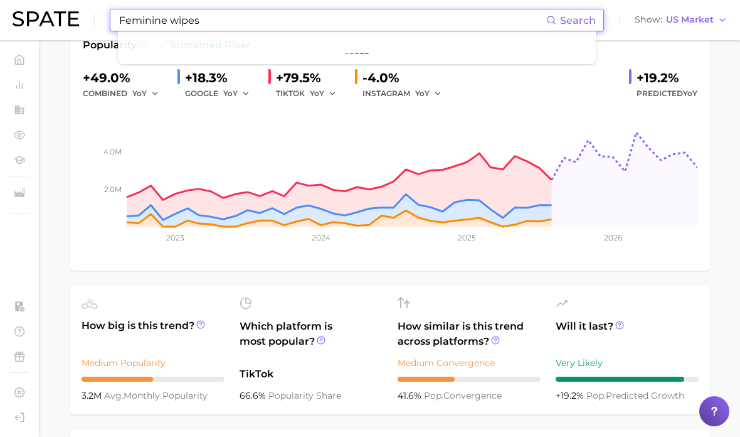
type input "Feminine wipes"
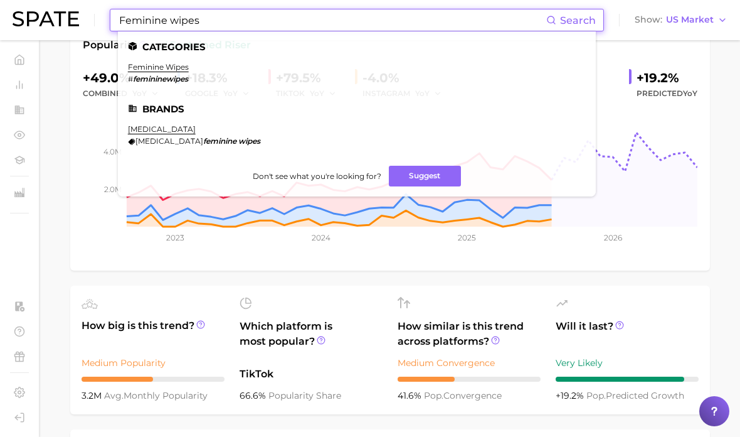
click at [149, 71] on link "feminine wipes" at bounding box center [158, 66] width 61 height 9
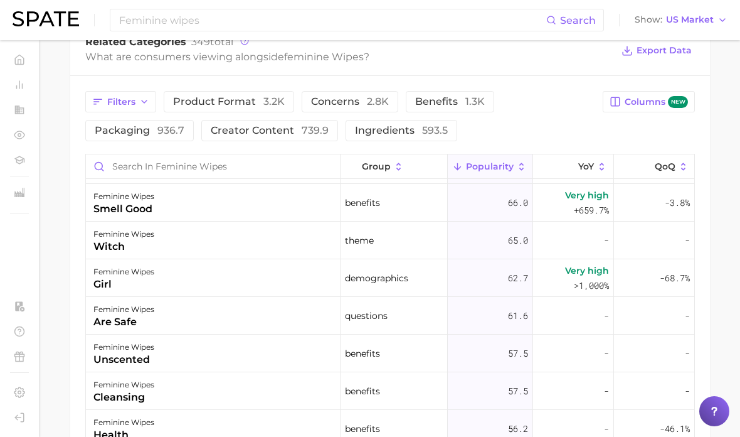
scroll to position [1652, 0]
click at [553, 220] on div "Very high +659.7%" at bounding box center [573, 202] width 81 height 38
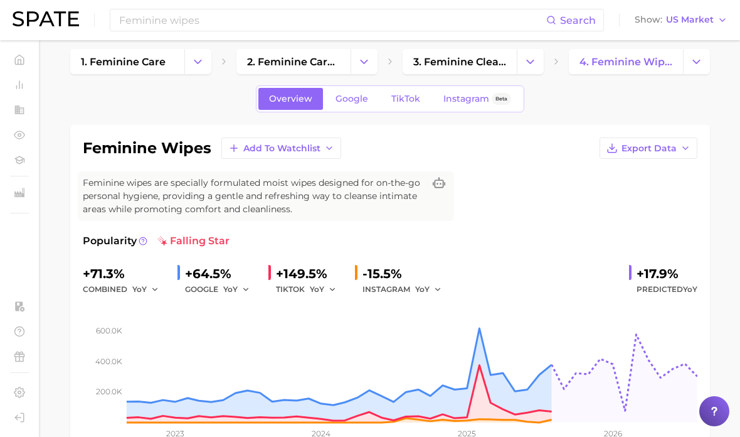
scroll to position [0, 0]
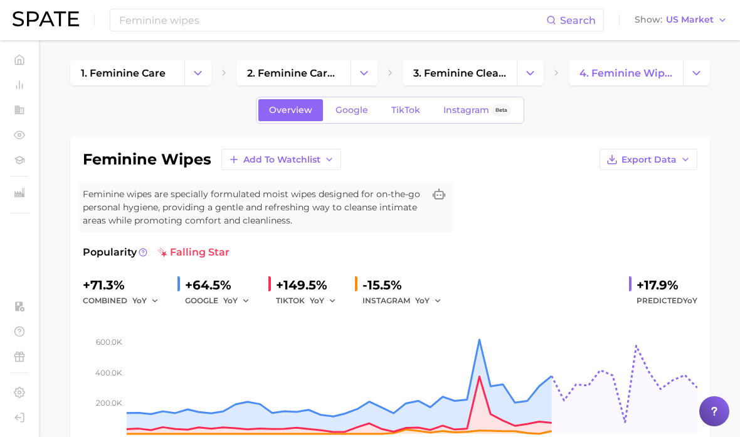
click at [401, 108] on span "TikTok" at bounding box center [405, 110] width 29 height 11
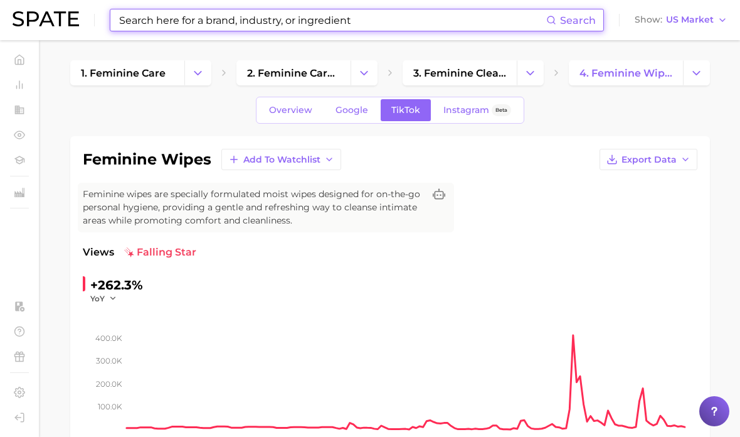
click at [470, 166] on div "feminine wipes Add to Watchlist Export Data" at bounding box center [390, 159] width 615 height 21
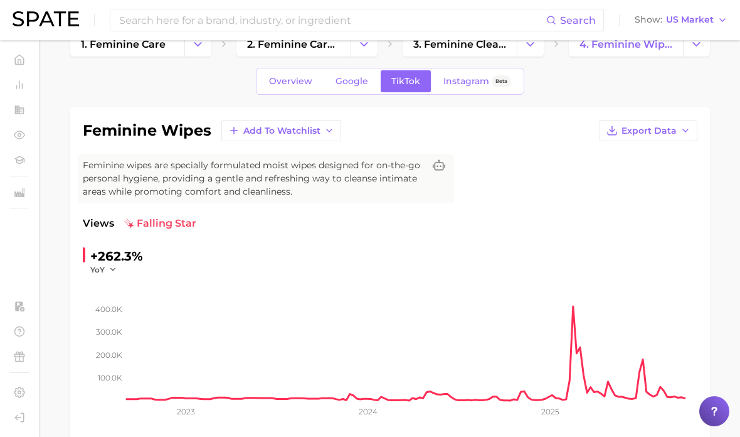
scroll to position [30, 0]
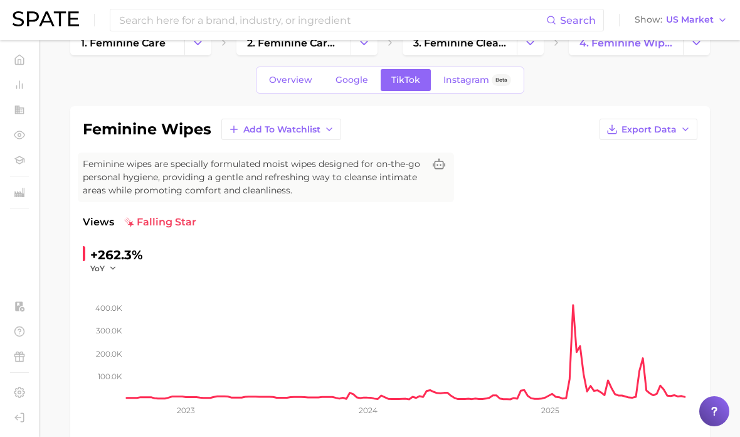
click at [463, 83] on span "Instagram" at bounding box center [466, 80] width 46 height 11
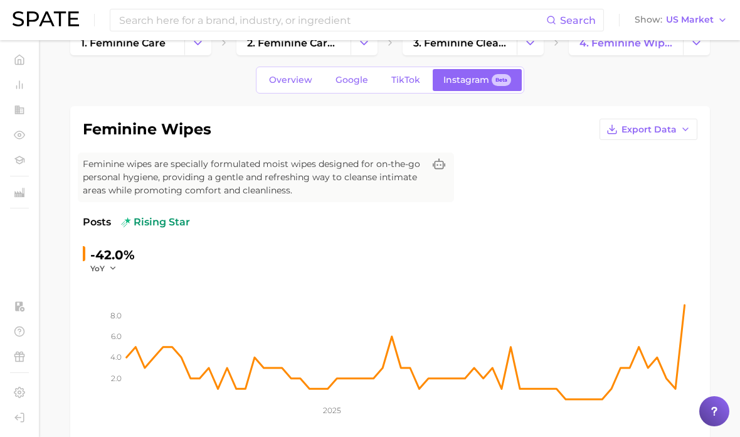
click at [354, 75] on span "Google" at bounding box center [352, 80] width 33 height 11
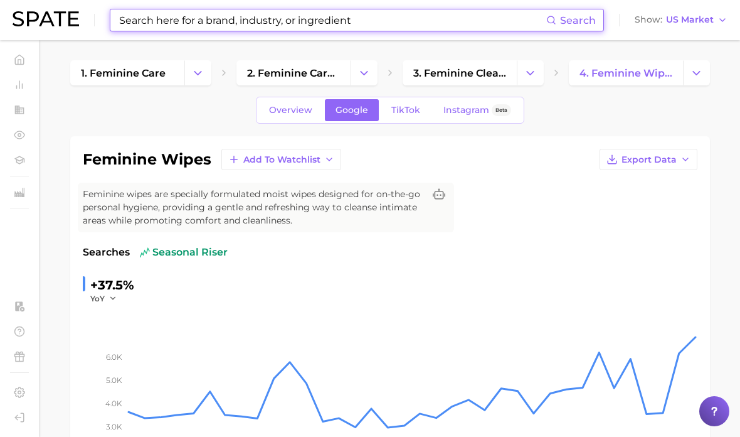
click at [36, 108] on span "by Category" at bounding box center [61, 109] width 61 height 12
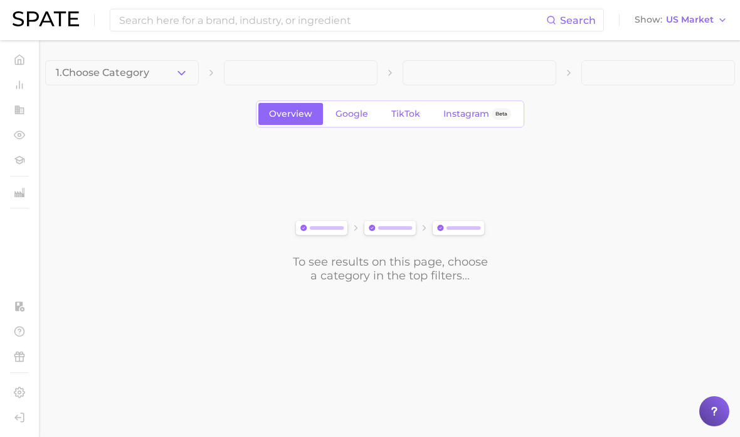
click at [46, 105] on span "by Category" at bounding box center [61, 109] width 61 height 12
click at [14, 193] on span "Industries" at bounding box center [14, 192] width 1 height 1
click at [35, 214] on link "personal care" at bounding box center [22, 210] width 25 height 8
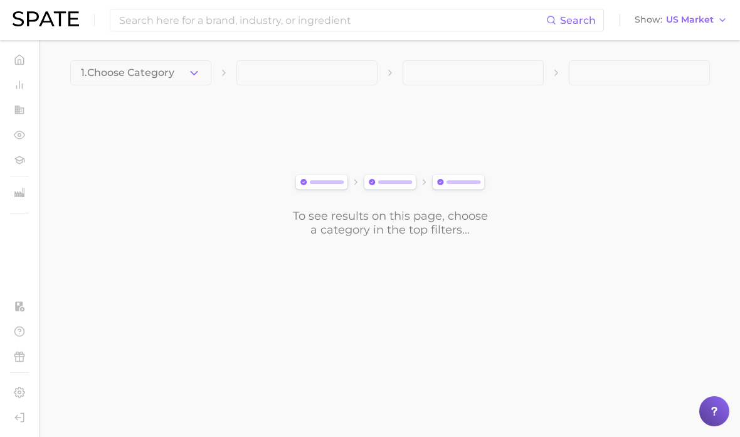
click at [202, 77] on button "1. Choose Category" at bounding box center [140, 72] width 141 height 25
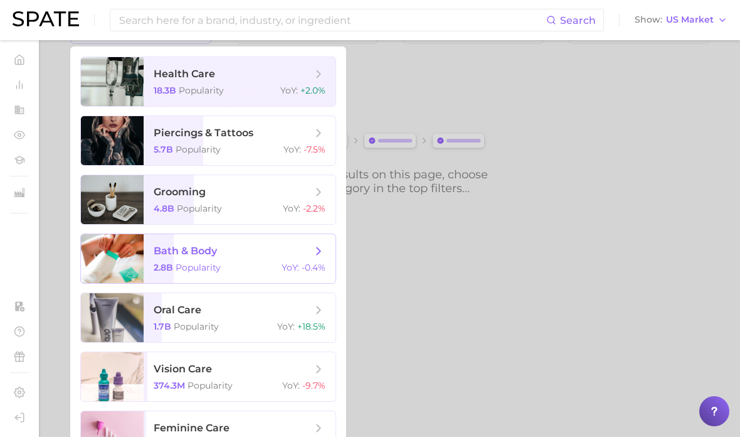
scroll to position [134, 0]
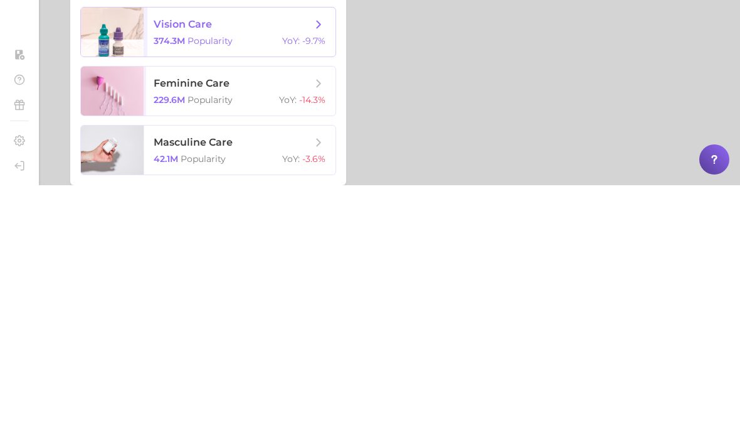
click at [282, 328] on span "feminine care" at bounding box center [233, 335] width 158 height 14
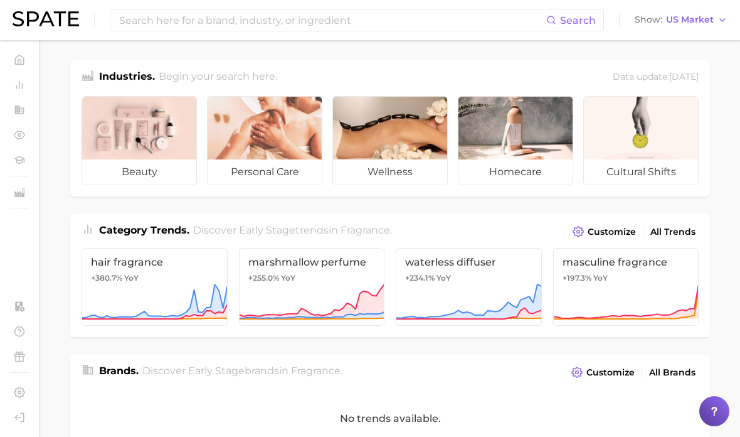
click at [439, 23] on input at bounding box center [332, 19] width 428 height 21
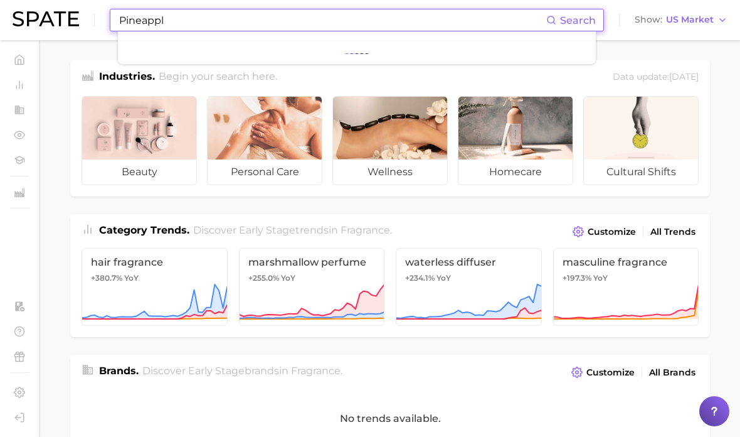
type input "Pineapple"
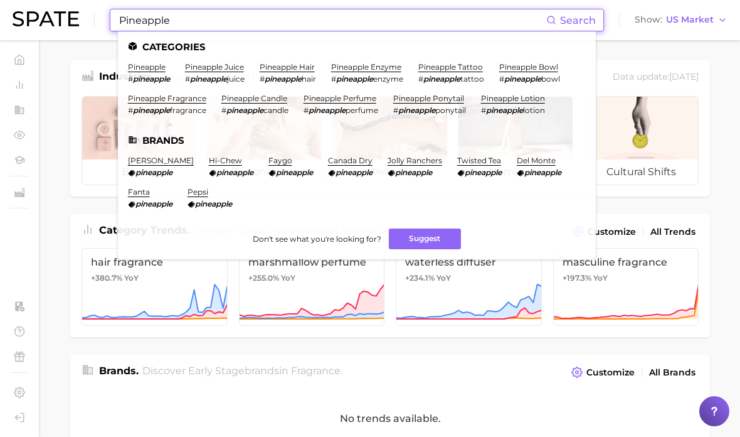
click at [154, 65] on link "pineapple" at bounding box center [147, 66] width 38 height 9
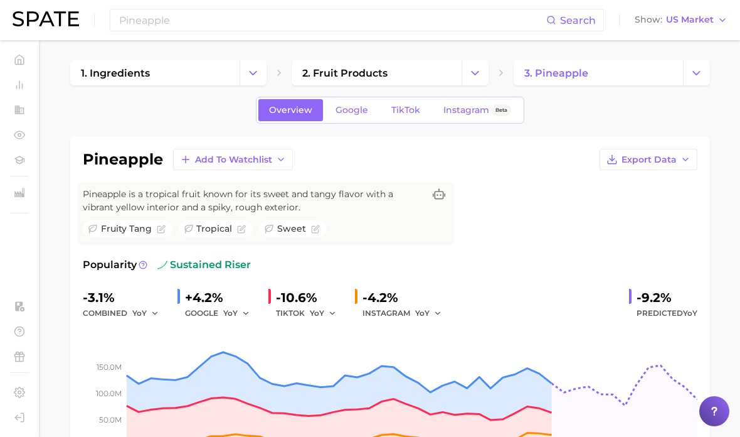
click at [372, 64] on link "2. fruit products" at bounding box center [376, 72] width 169 height 25
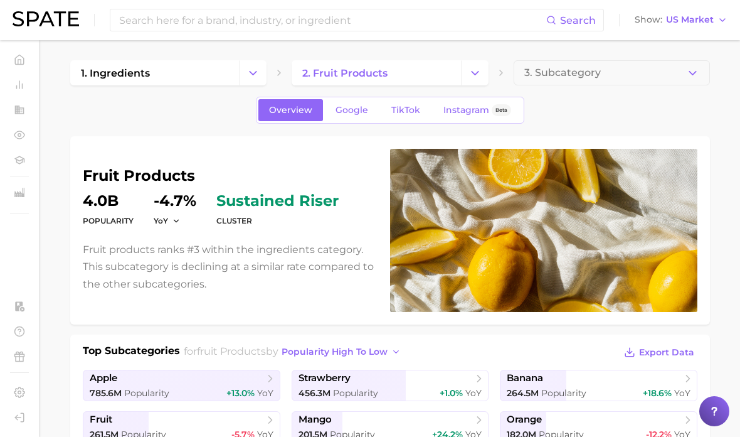
click at [422, 64] on link "2. fruit products" at bounding box center [376, 72] width 169 height 25
click at [481, 68] on icon "Change Category" at bounding box center [474, 72] width 13 height 13
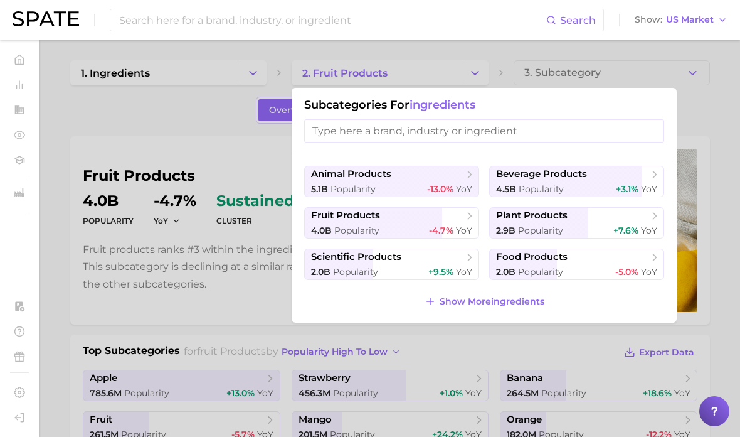
click at [453, 133] on input "search" at bounding box center [484, 130] width 360 height 23
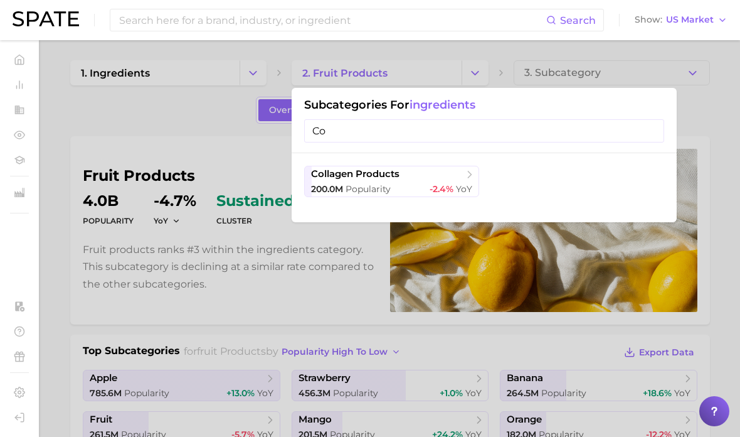
type input "C"
type input "S"
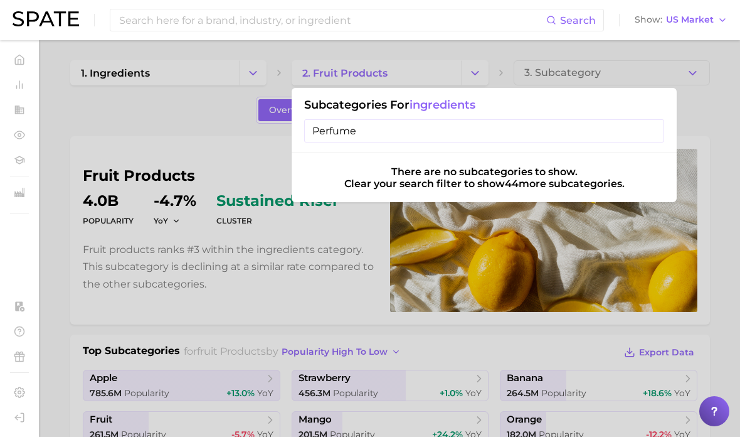
type input "Perfume"
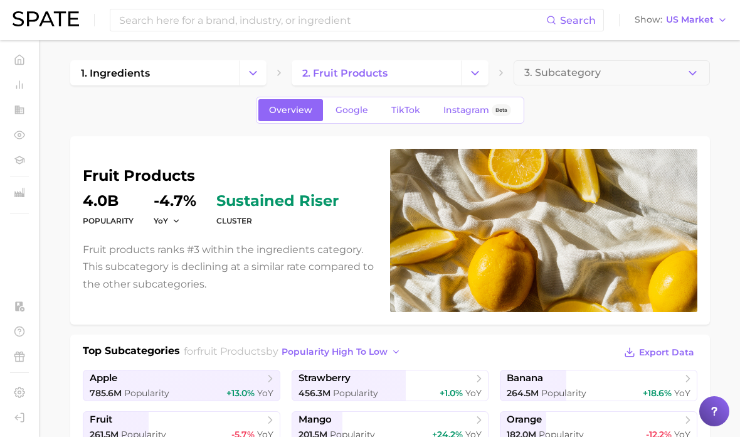
click at [258, 63] on button "Change Category" at bounding box center [253, 72] width 27 height 25
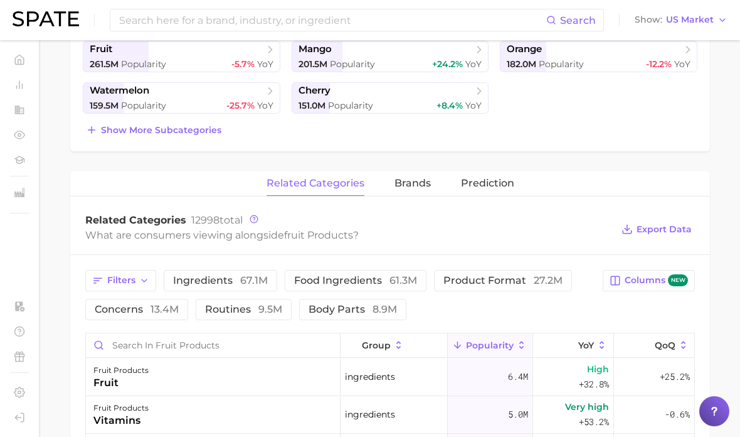
scroll to position [379, 0]
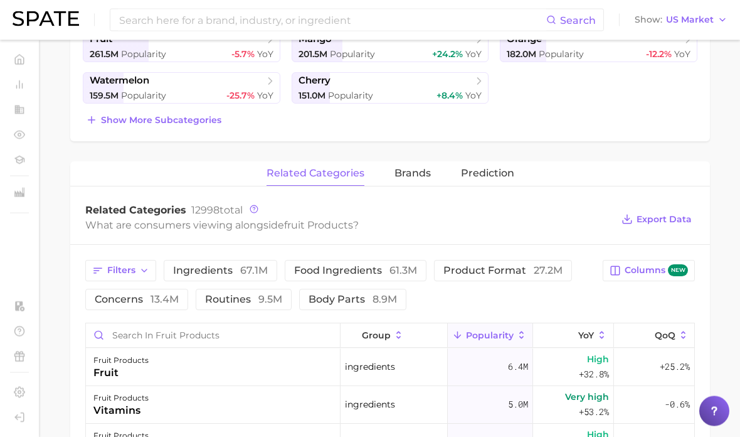
click at [534, 267] on span "27.2m" at bounding box center [548, 271] width 29 height 12
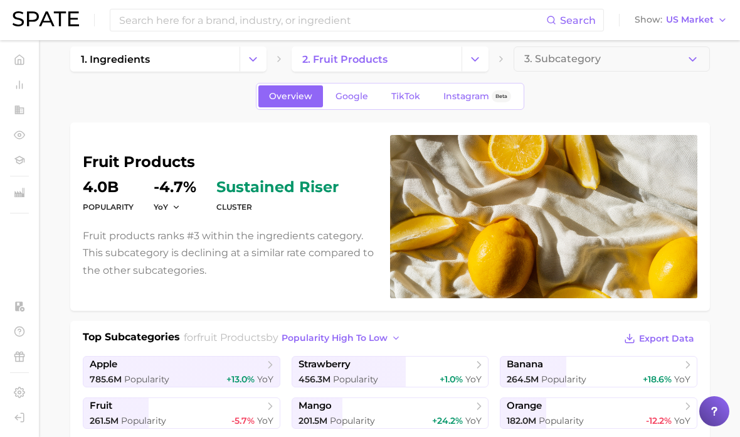
scroll to position [13, 0]
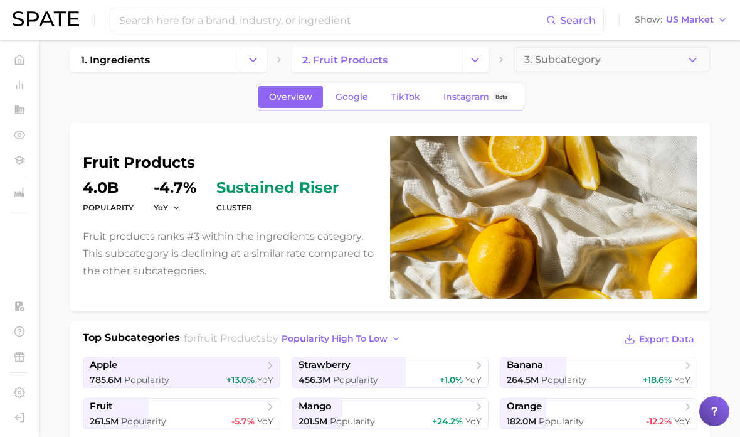
click at [254, 61] on polyline "Change Category" at bounding box center [253, 59] width 7 height 3
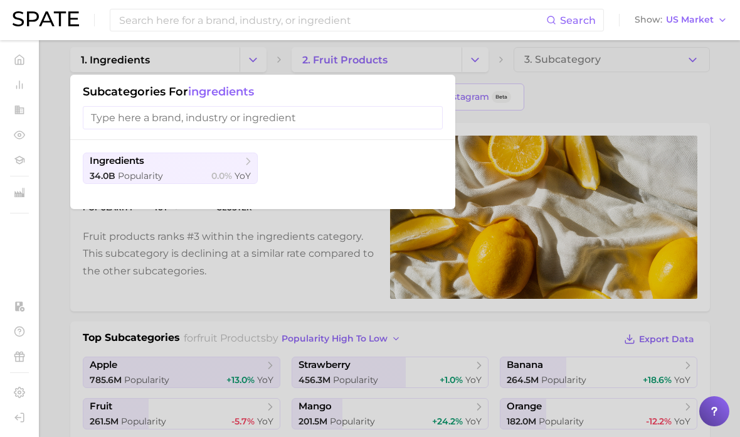
click at [224, 119] on input "search" at bounding box center [263, 117] width 360 height 23
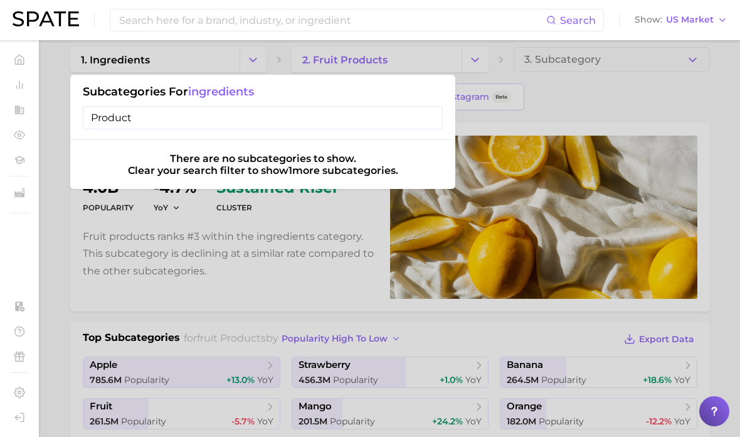
type input "Product"
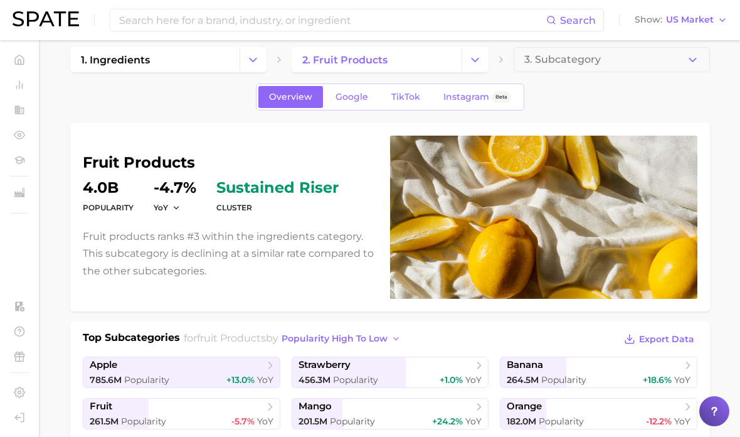
click at [546, 13] on input at bounding box center [332, 19] width 428 height 21
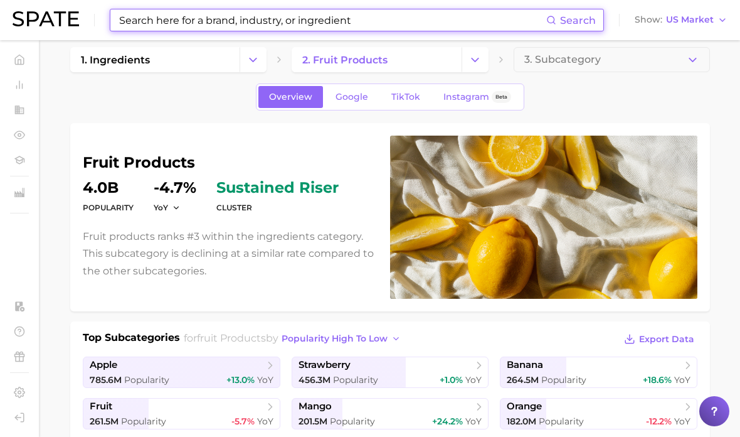
type input "I"
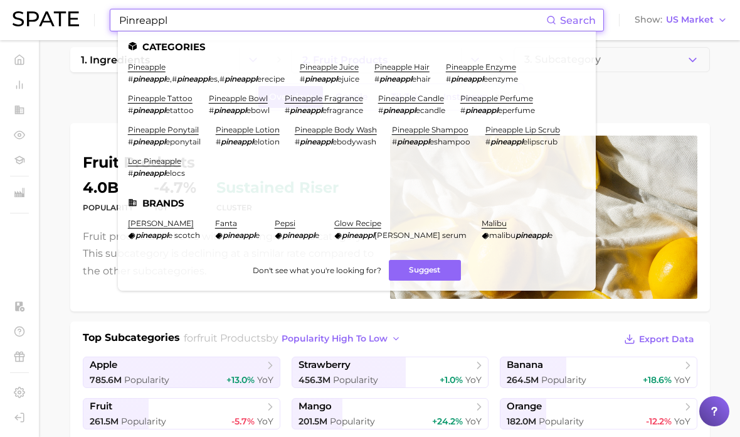
type input "Pinreapple"
click at [285, 100] on link "pineapple fragrance" at bounding box center [324, 97] width 78 height 9
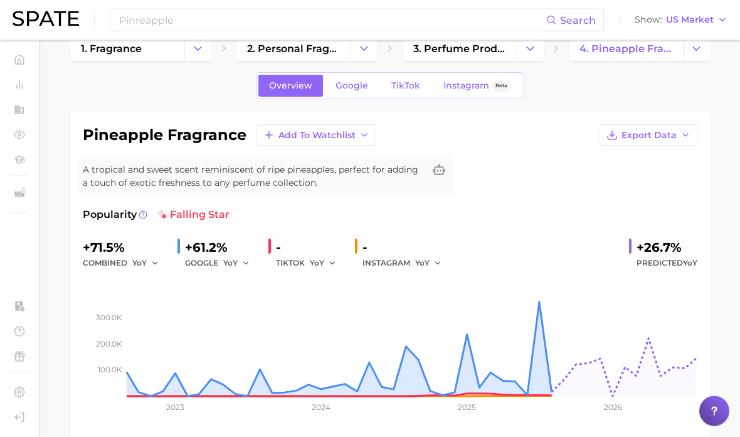
scroll to position [23, 0]
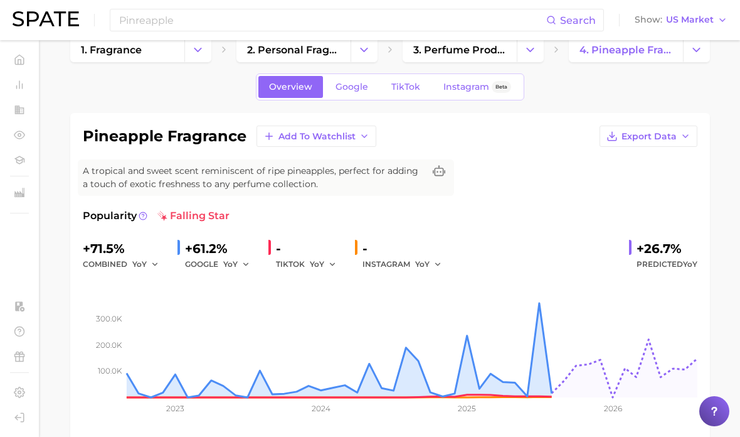
click at [396, 82] on span "TikTok" at bounding box center [405, 87] width 29 height 11
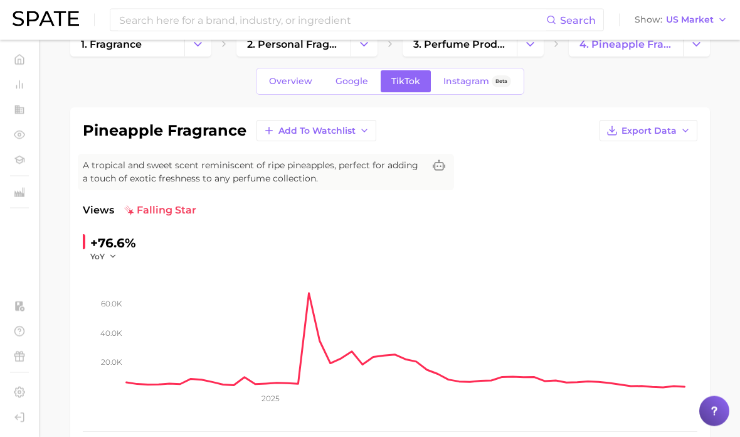
scroll to position [29, 0]
click at [470, 82] on span "Instagram" at bounding box center [466, 81] width 46 height 11
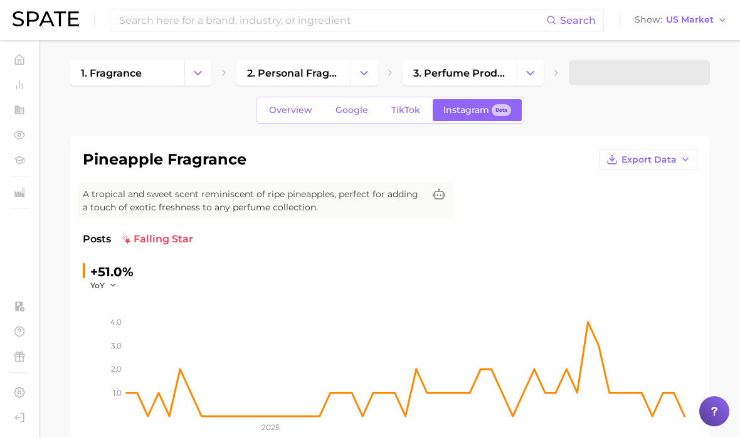
click at [359, 110] on span "Google" at bounding box center [352, 110] width 33 height 11
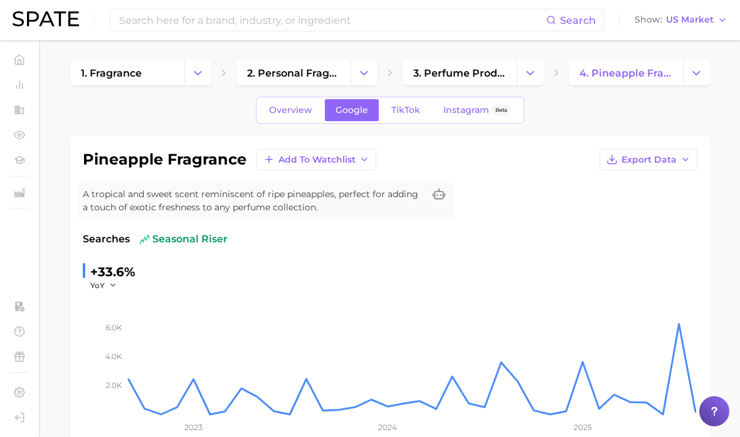
click at [533, 73] on icon "Change Category" at bounding box center [530, 72] width 13 height 13
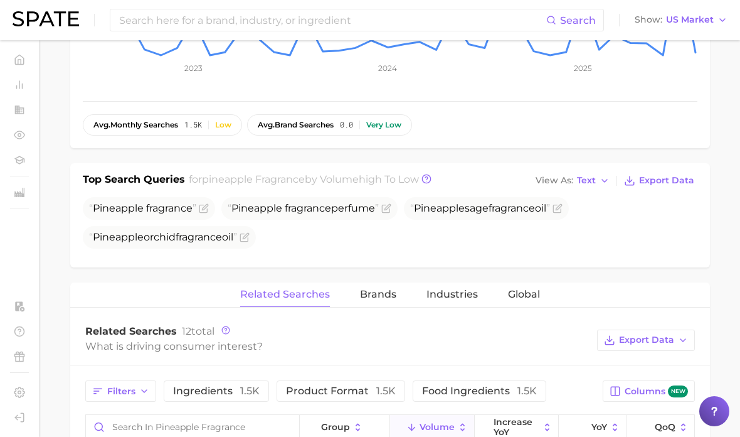
scroll to position [358, 0]
click at [319, 207] on span "Pineapple fragrance perfume" at bounding box center [303, 209] width 151 height 12
click at [343, 211] on span "Pineapple fragrance perfume" at bounding box center [303, 209] width 151 height 12
click at [341, 213] on span "Pineapple fragrance perfume" at bounding box center [303, 209] width 151 height 12
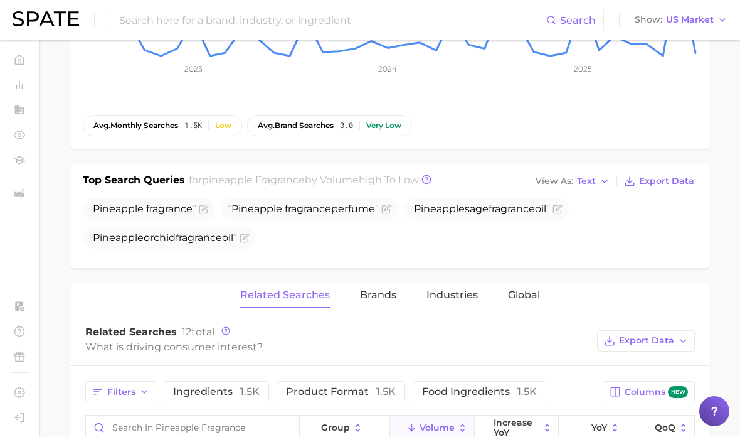
scroll to position [357, 0]
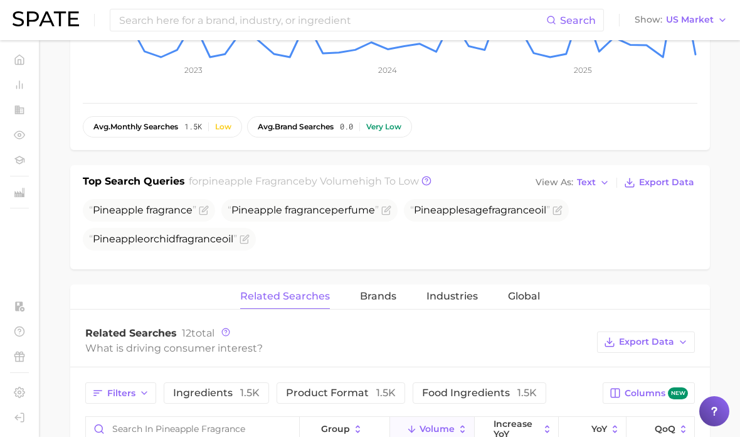
click at [329, 209] on span "Pineapple fragrance perfume" at bounding box center [303, 210] width 151 height 12
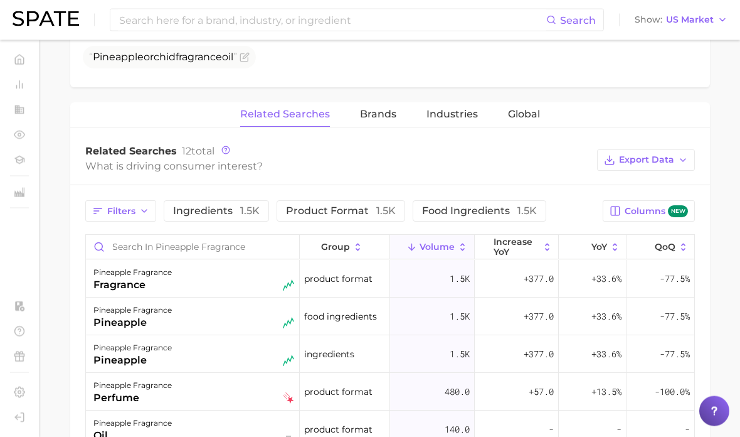
scroll to position [537, 0]
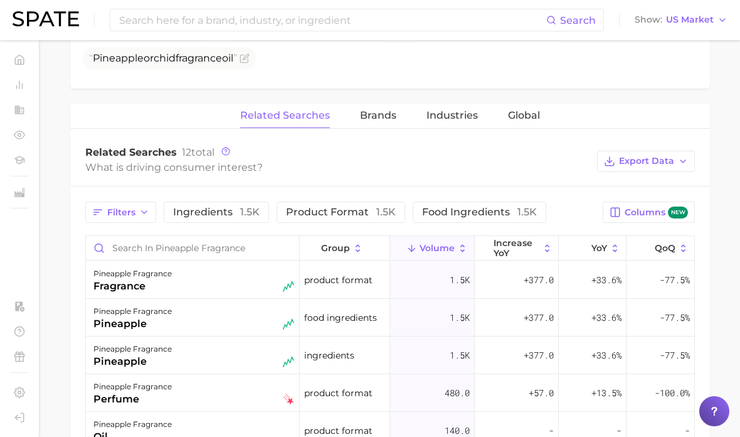
click at [376, 216] on span "1.5k" at bounding box center [385, 212] width 19 height 12
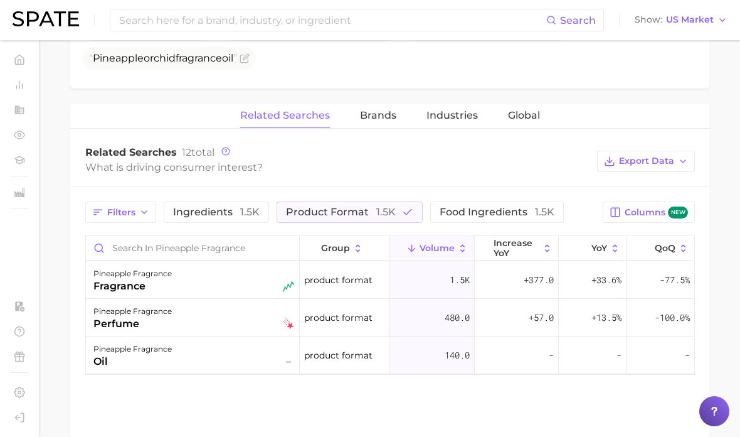
click at [141, 196] on div "Filters ingredients 1.5k product format 1.5k food ingredients 1.5k Columns new …" at bounding box center [390, 287] width 640 height 203
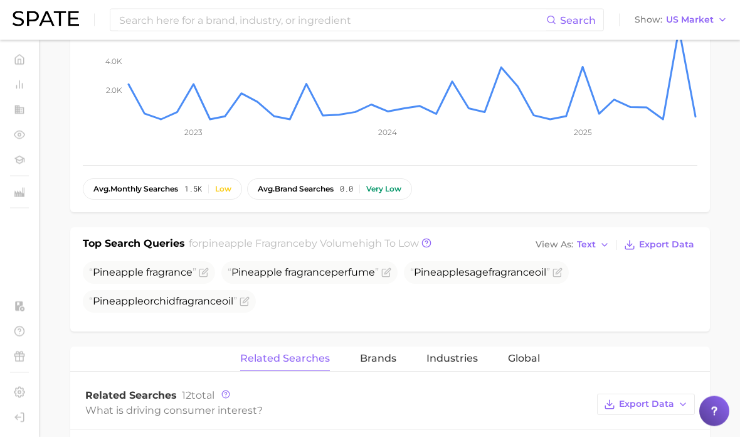
scroll to position [245, 0]
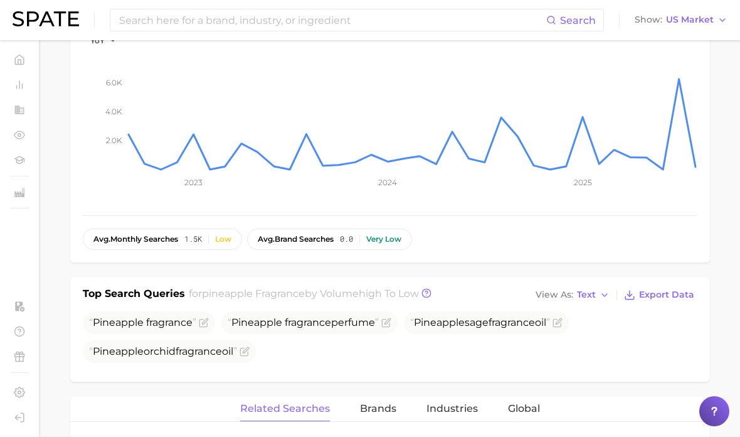
click at [571, 132] on rect at bounding box center [412, 108] width 571 height 125
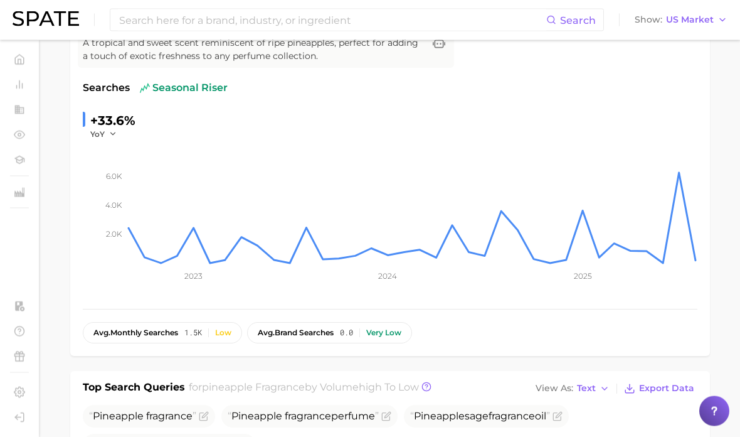
scroll to position [0, 0]
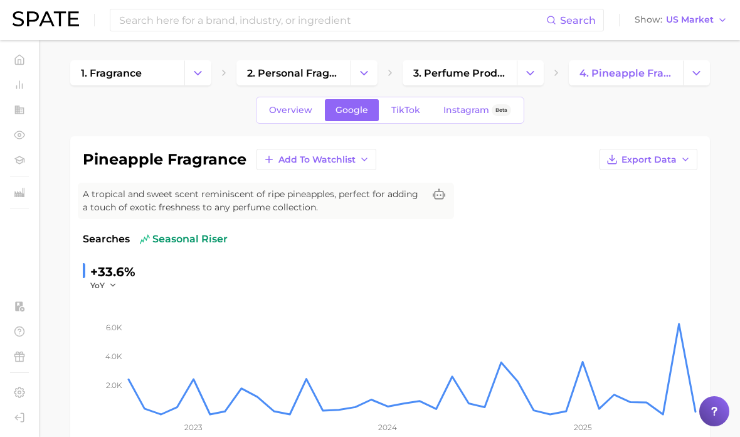
click at [29, 119] on button "Brands" at bounding box center [19, 109] width 19 height 19
click at [14, 110] on span "Brands" at bounding box center [14, 110] width 1 height 1
click at [14, 193] on span "Industries" at bounding box center [14, 192] width 1 height 1
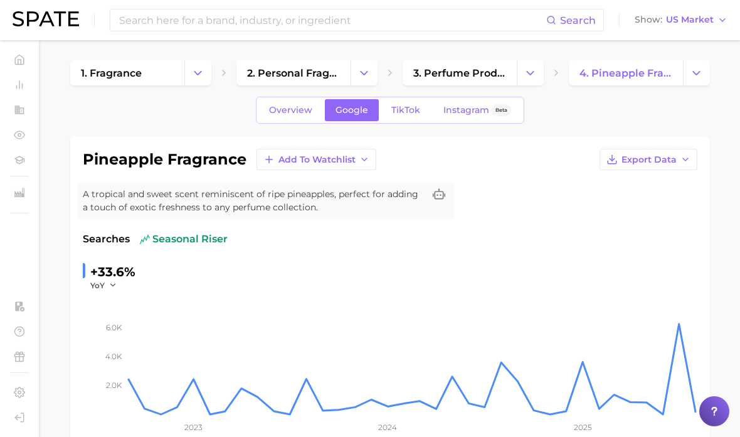
click at [77, 222] on span "personal care" at bounding box center [65, 216] width 68 height 12
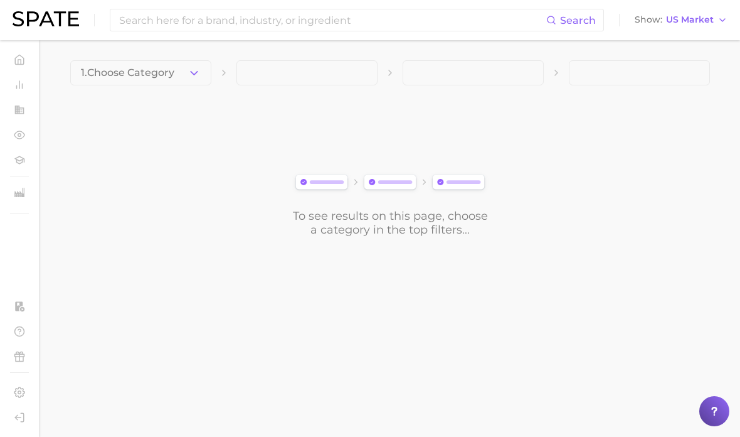
click at [82, 222] on span "personal care" at bounding box center [65, 216] width 68 height 12
click at [177, 55] on main "1. Choose Category To see results on this page, choose a category in the top fi…" at bounding box center [390, 169] width 700 height 259
click at [188, 74] on icon "button" at bounding box center [194, 72] width 13 height 13
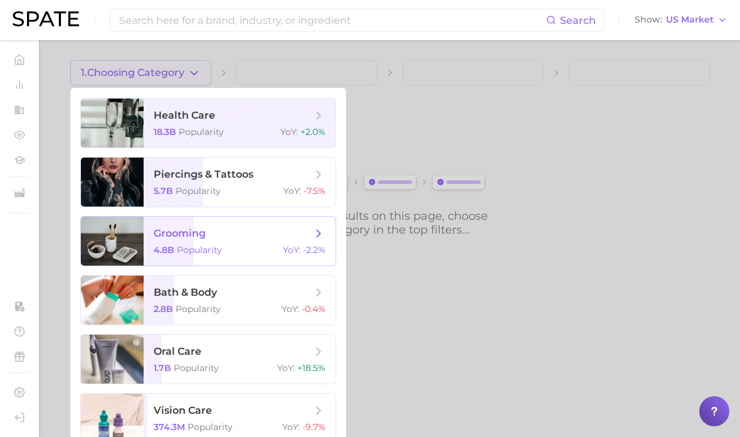
click at [216, 249] on div "4.8b Popularity YoY : -2.2%" at bounding box center [240, 249] width 172 height 11
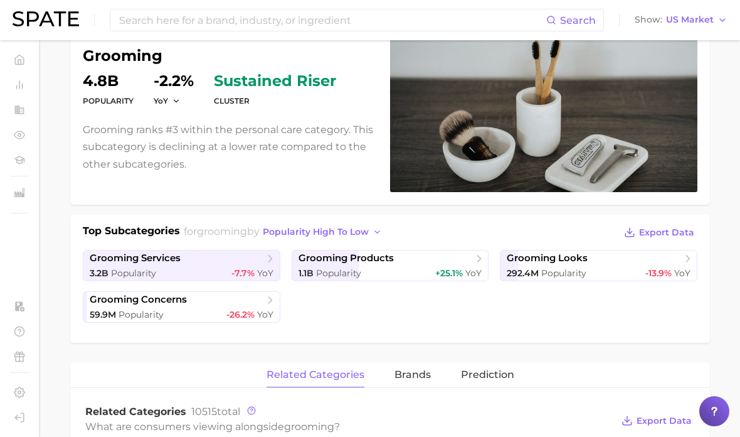
scroll to position [139, 0]
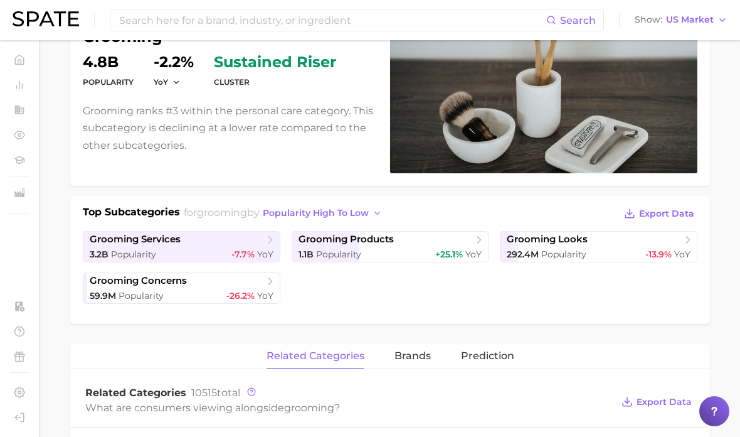
click at [484, 240] on icon at bounding box center [479, 239] width 13 height 13
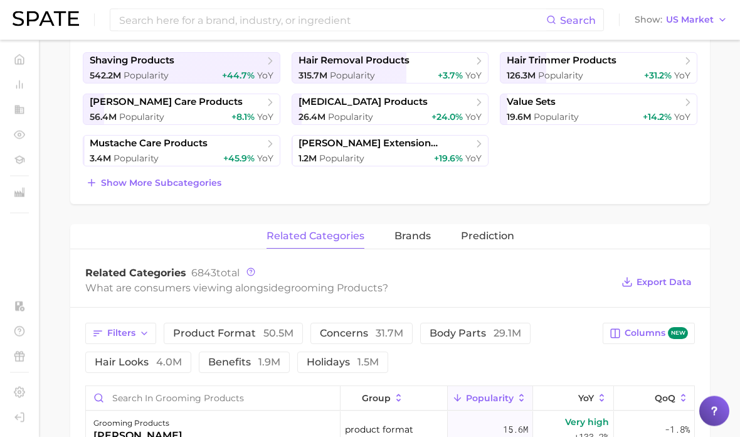
scroll to position [314, 0]
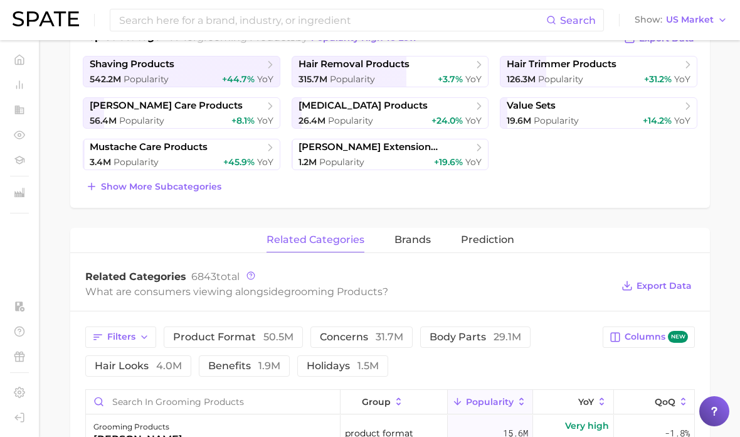
click at [143, 332] on icon "button" at bounding box center [144, 337] width 10 height 10
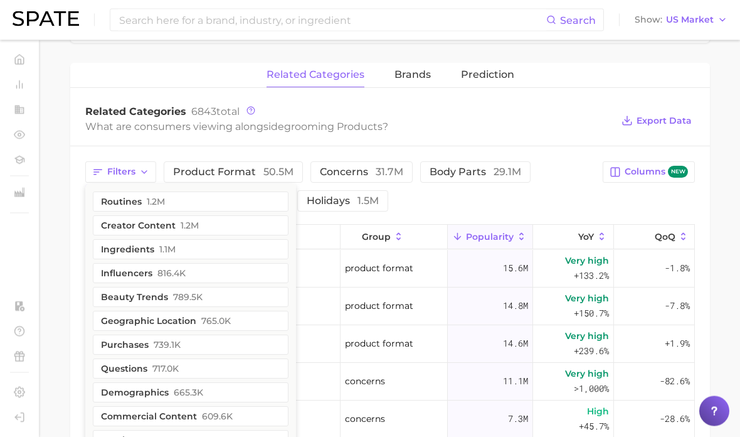
scroll to position [484, 0]
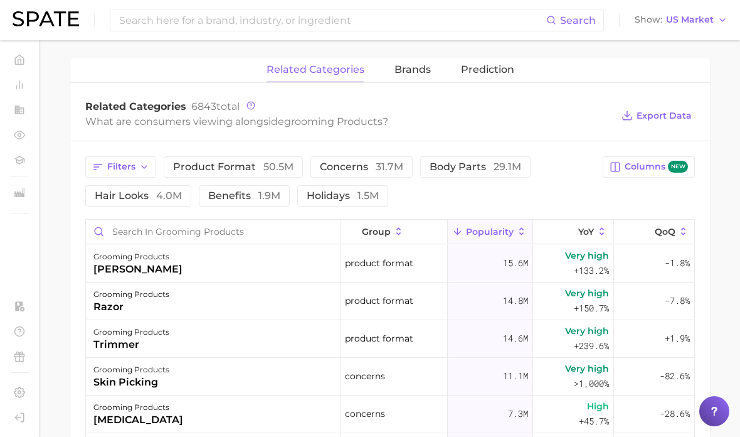
click at [144, 172] on button "Filters" at bounding box center [120, 166] width 71 height 21
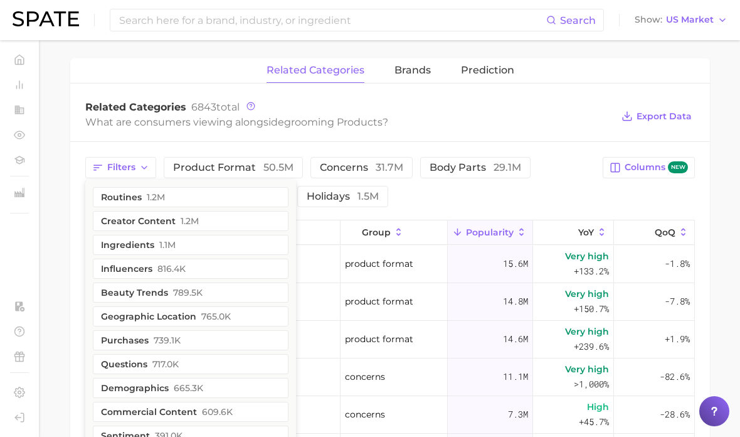
scroll to position [479, 0]
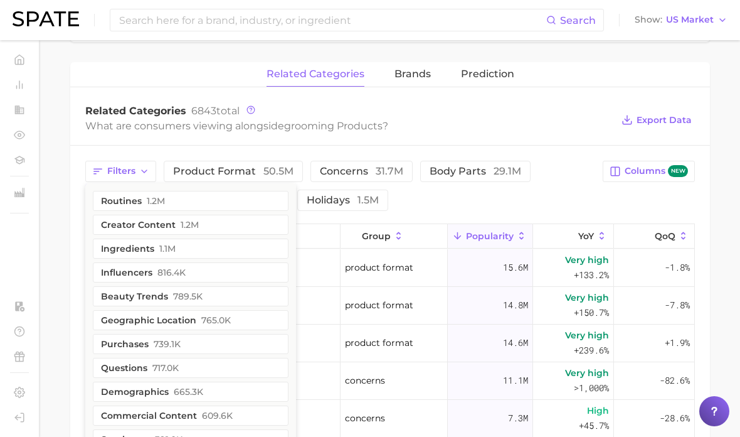
click at [197, 292] on button "beauty trends 789.5k" at bounding box center [191, 296] width 196 height 20
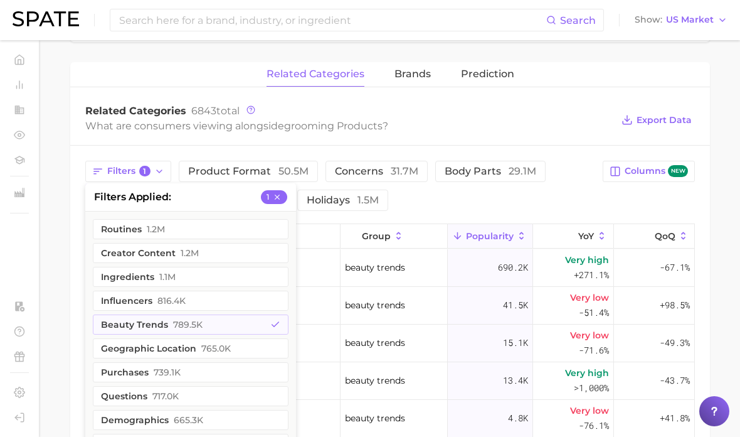
click at [366, 146] on div "Filters 1 filters applied 1 routines 1.2m creator content 1.2m ingredients 1.1m…" at bounding box center [390, 410] width 640 height 529
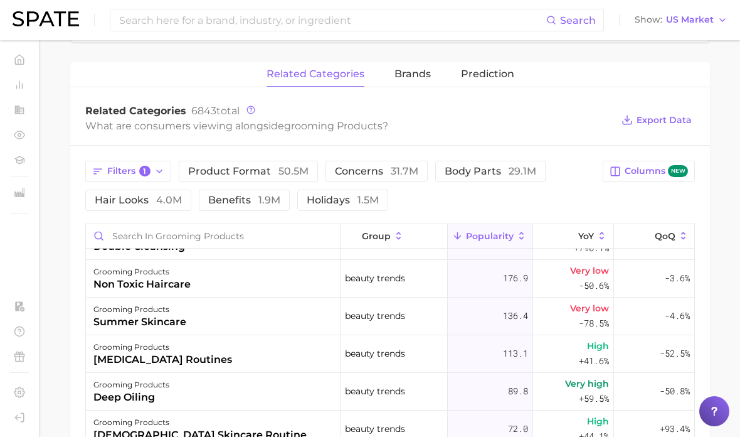
scroll to position [555, 0]
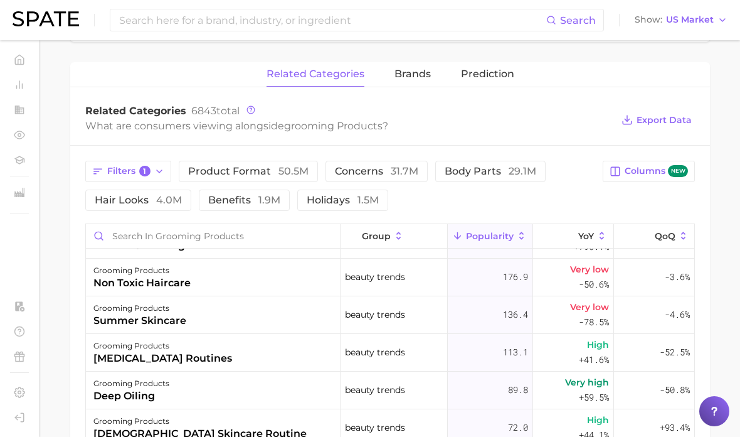
click at [728, 228] on main "1. grooming 2. grooming products 3. Subcategory Overview Google TikTok Instagra…" at bounding box center [390, 149] width 700 height 1177
click at [282, 172] on span "50.5m" at bounding box center [293, 171] width 30 height 12
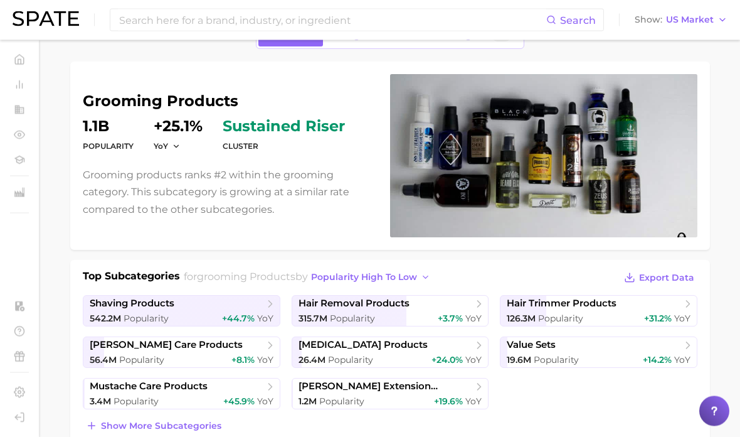
scroll to position [75, 0]
